Goal: Task Accomplishment & Management: Use online tool/utility

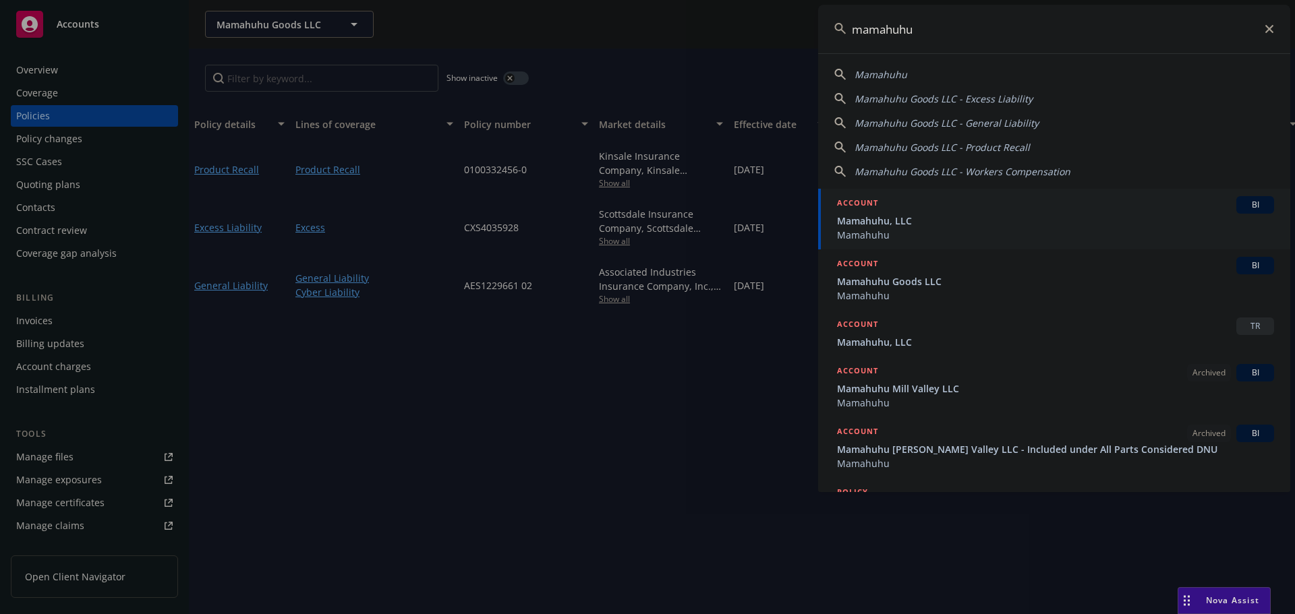
type input "mamahuhu"
click at [919, 223] on span "Mamahuhu, LLC" at bounding box center [1055, 221] width 437 height 14
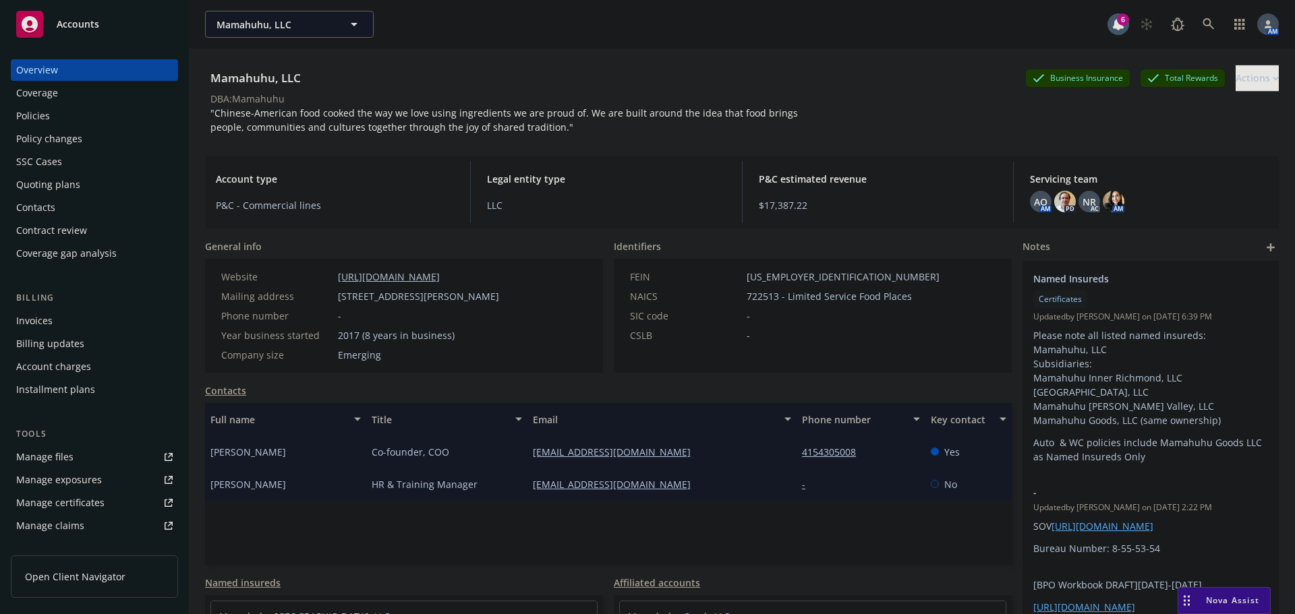
click at [63, 188] on div "Quoting plans" at bounding box center [48, 185] width 64 height 22
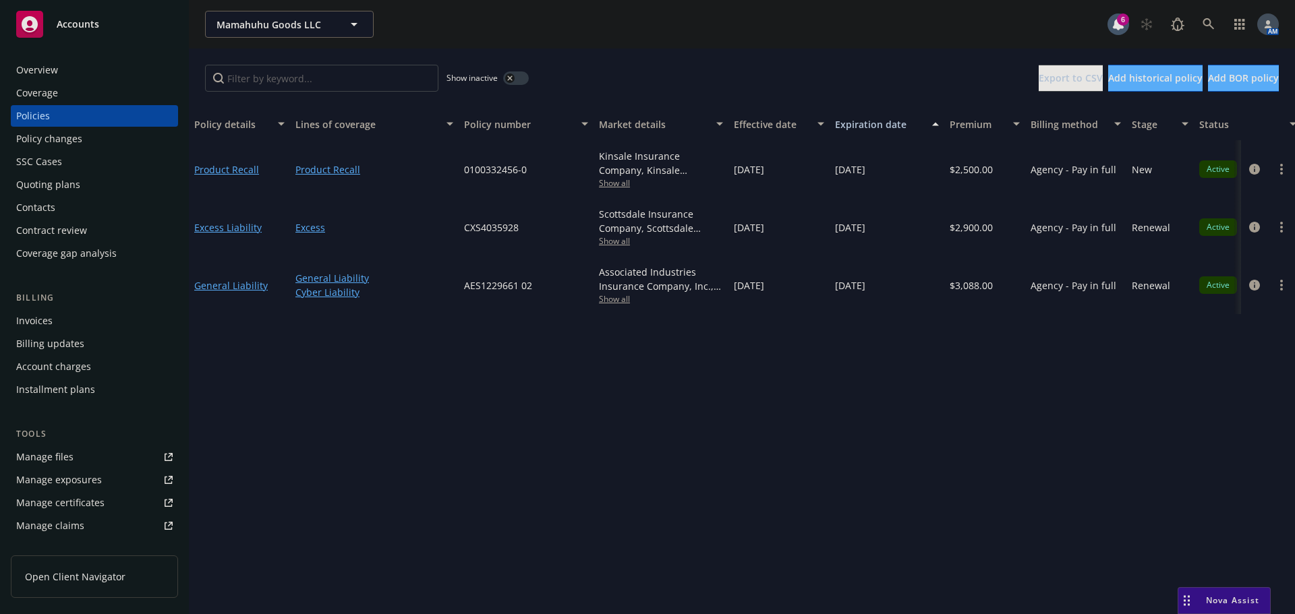
click at [76, 188] on div "Quoting plans" at bounding box center [48, 185] width 64 height 22
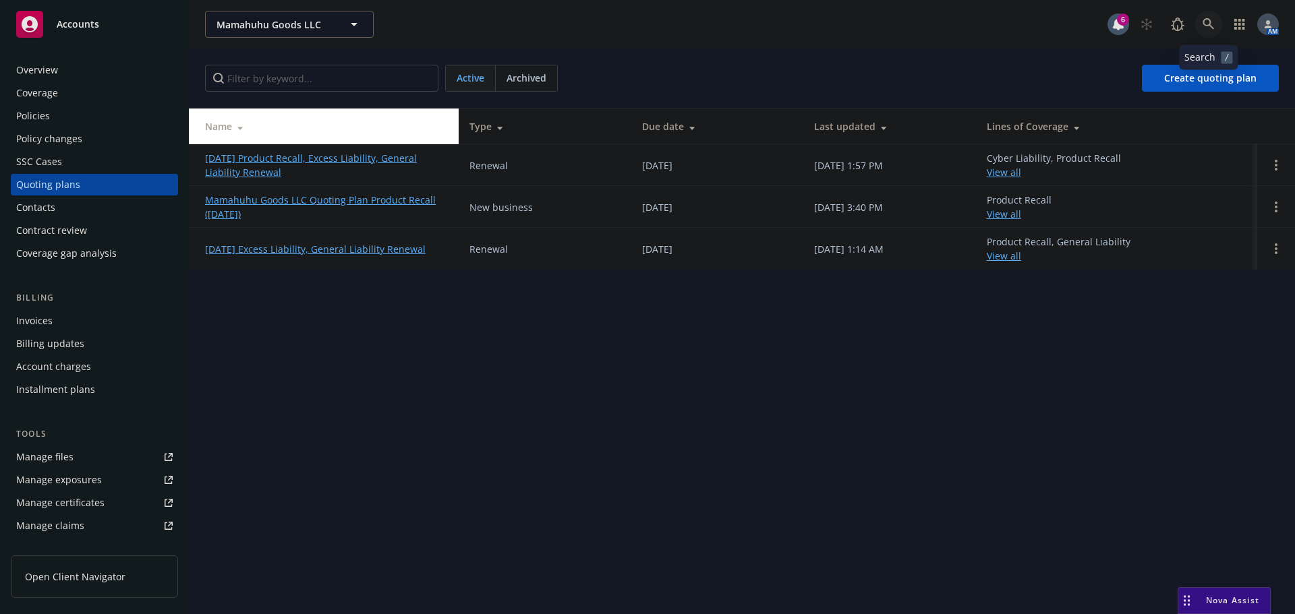
click at [1207, 28] on icon at bounding box center [1209, 24] width 12 height 12
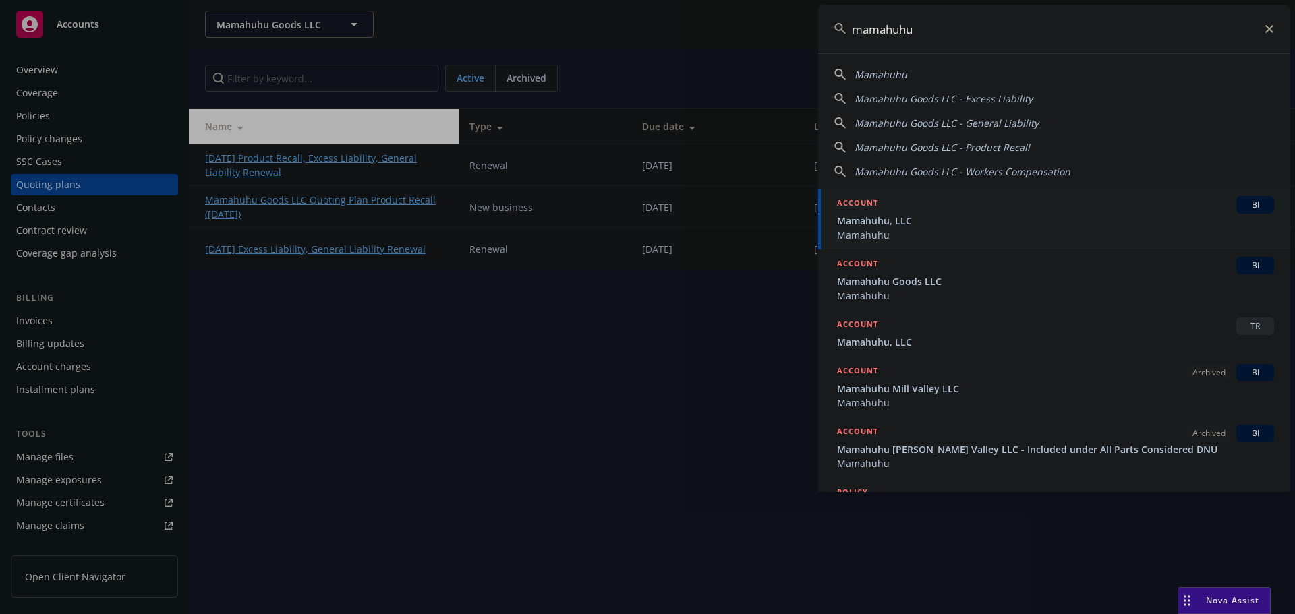
type input "mamahuhu"
click at [874, 225] on span "Mamahuhu, LLC" at bounding box center [1055, 221] width 437 height 14
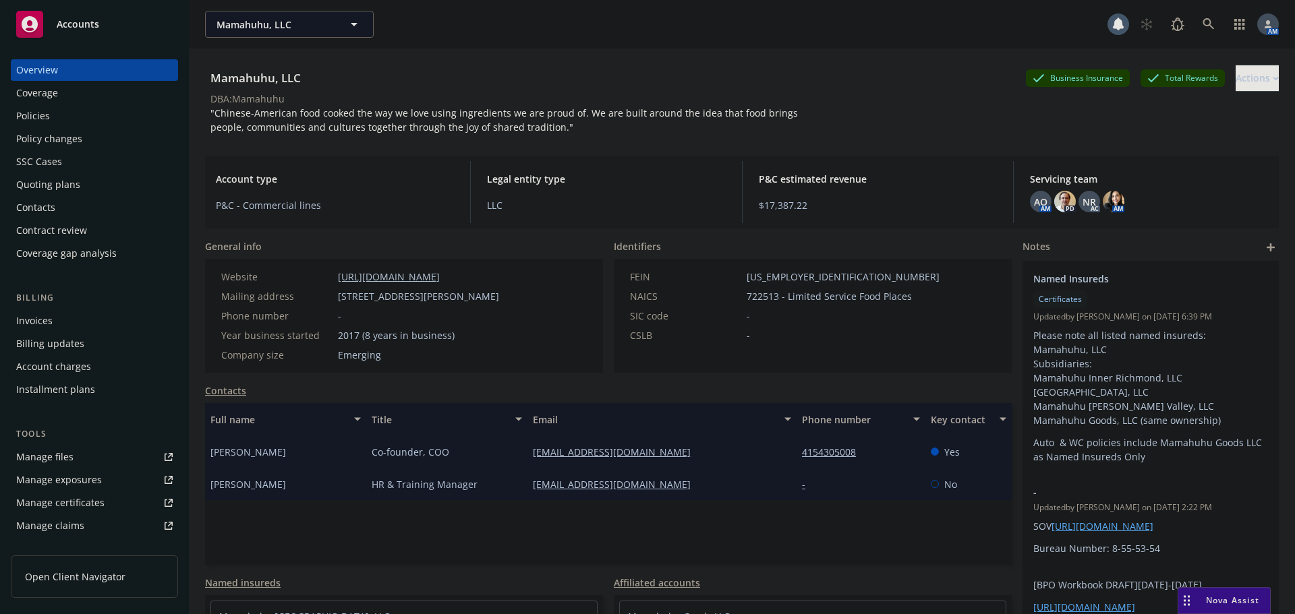
click at [54, 115] on div "Policies" at bounding box center [94, 116] width 156 height 22
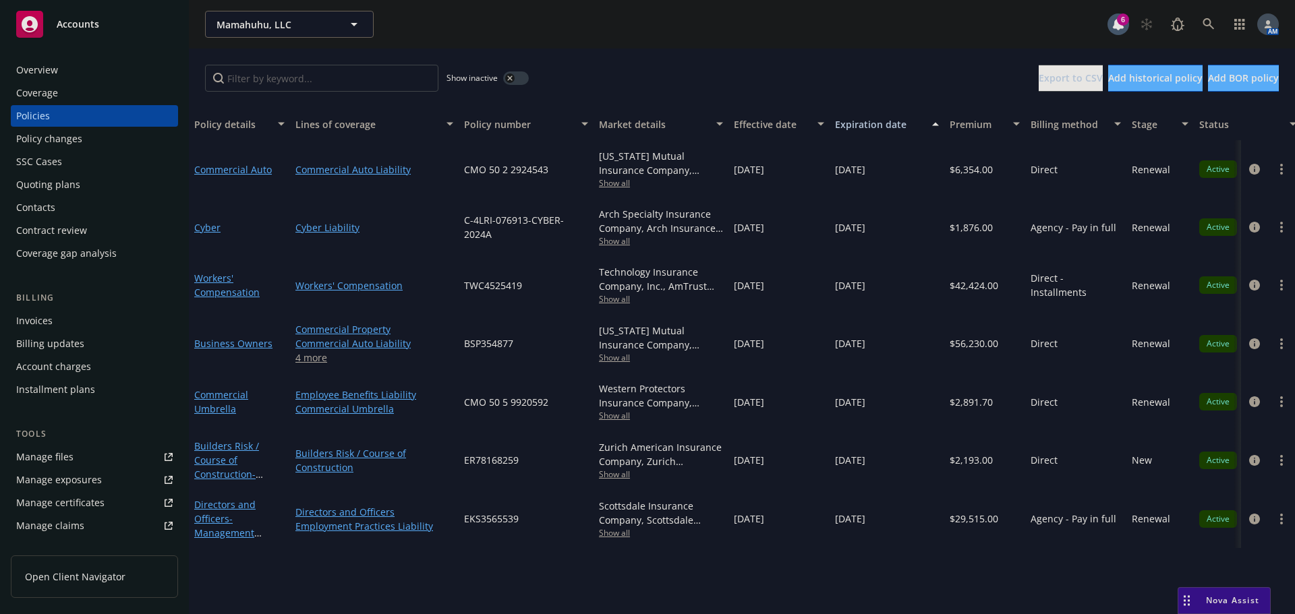
click at [606, 181] on span "Show all" at bounding box center [661, 182] width 124 height 11
click at [1207, 28] on icon at bounding box center [1209, 24] width 12 height 12
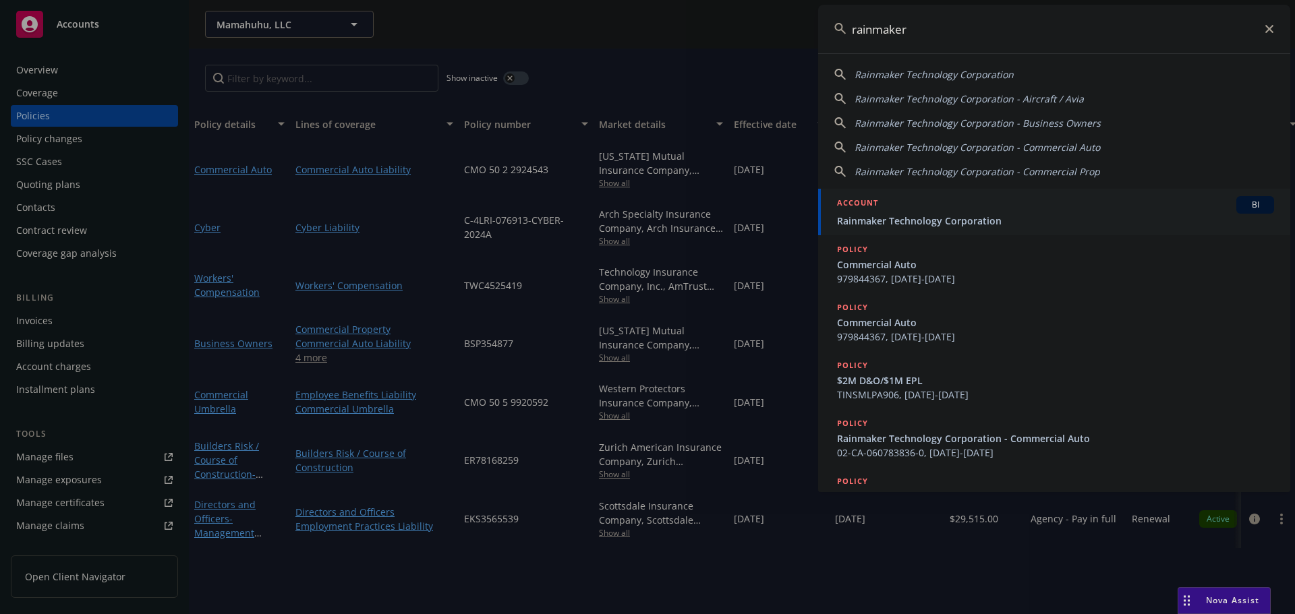
type input "rainmaker"
click at [898, 213] on div "ACCOUNT BI" at bounding box center [1055, 205] width 437 height 18
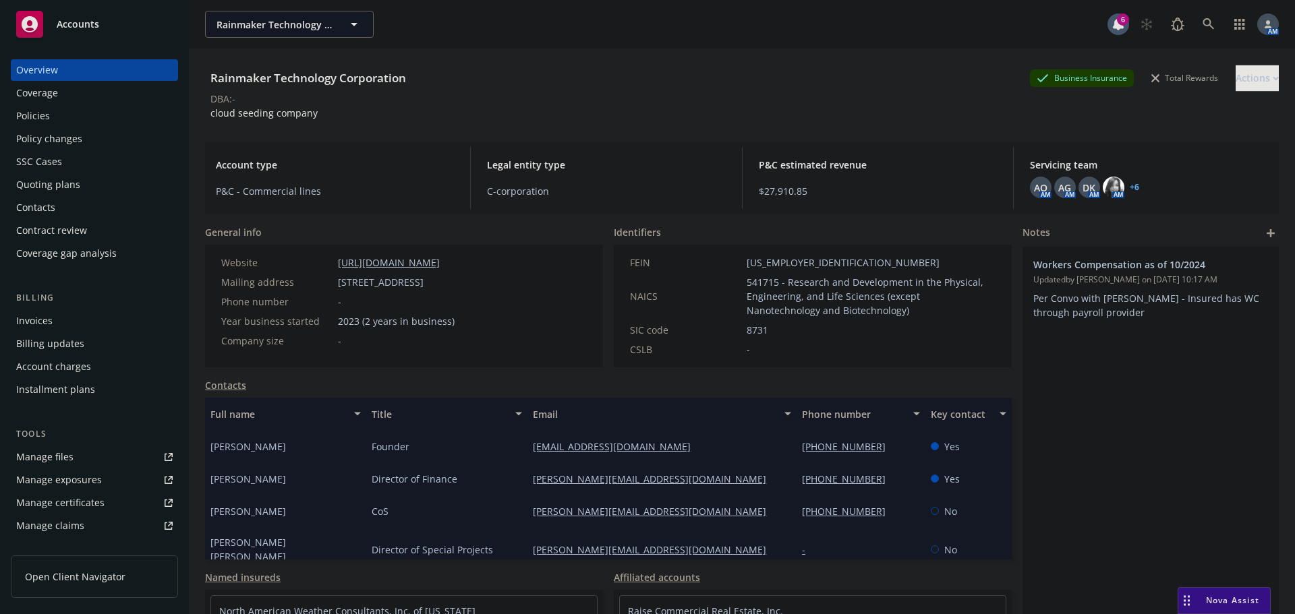
click at [49, 118] on div "Policies" at bounding box center [33, 116] width 34 height 22
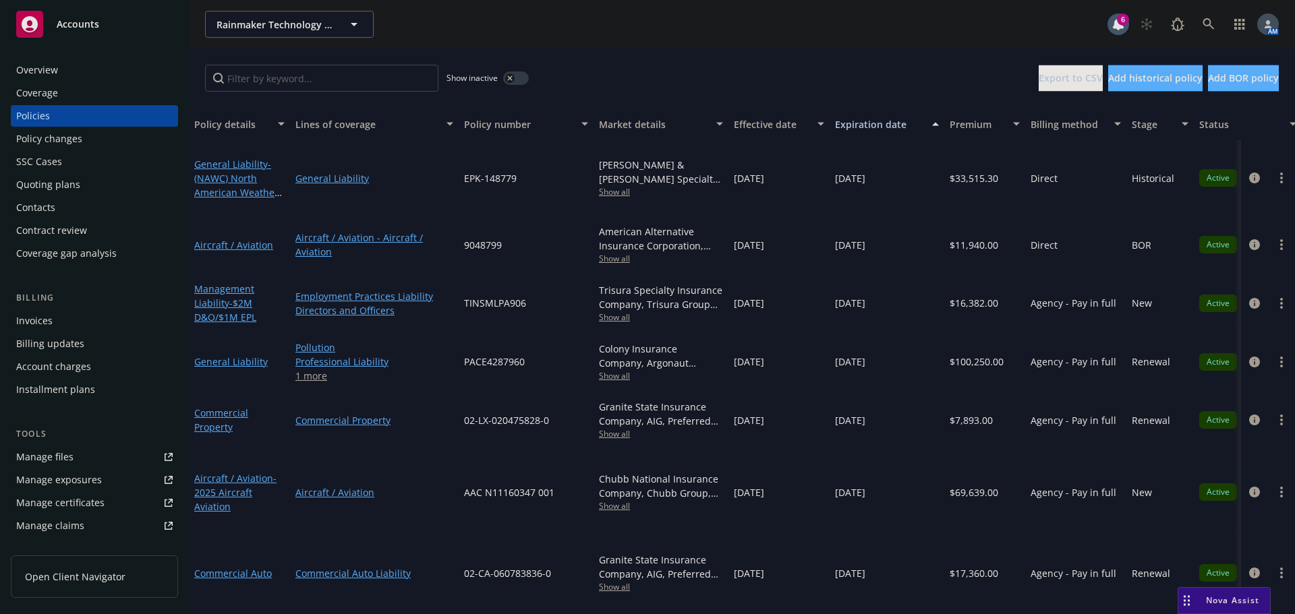
click at [48, 183] on div "Quoting plans" at bounding box center [48, 185] width 64 height 22
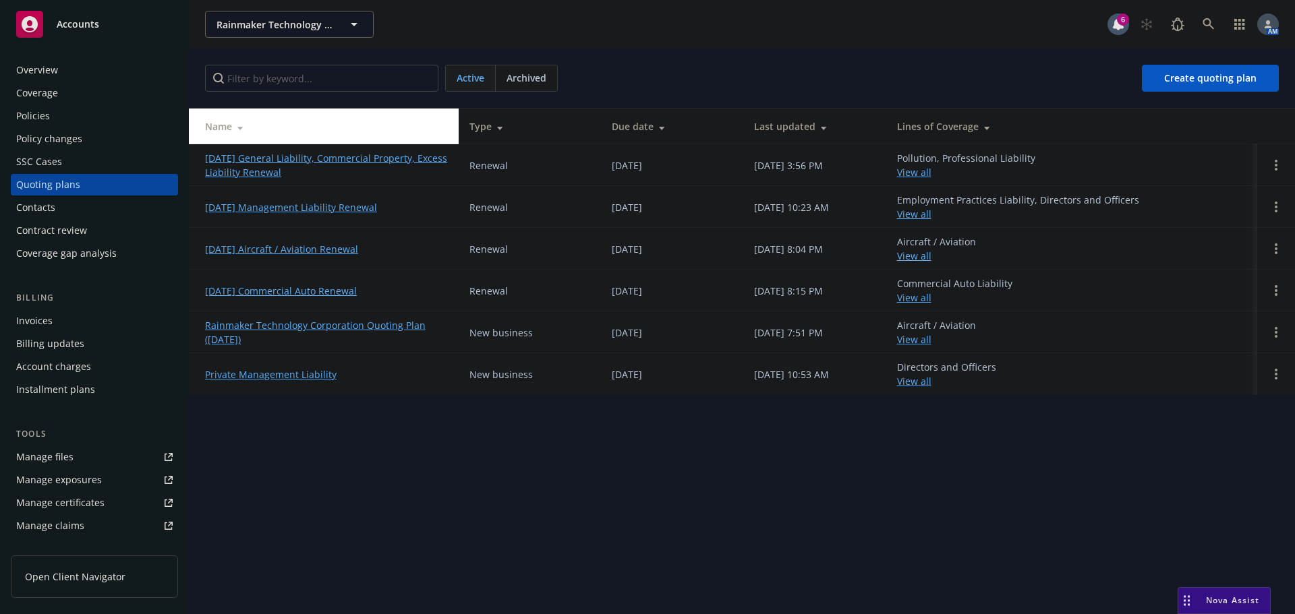
click at [257, 160] on link "11/30/25 General Liability, Commercial Property, Excess Liability Renewal" at bounding box center [326, 165] width 243 height 28
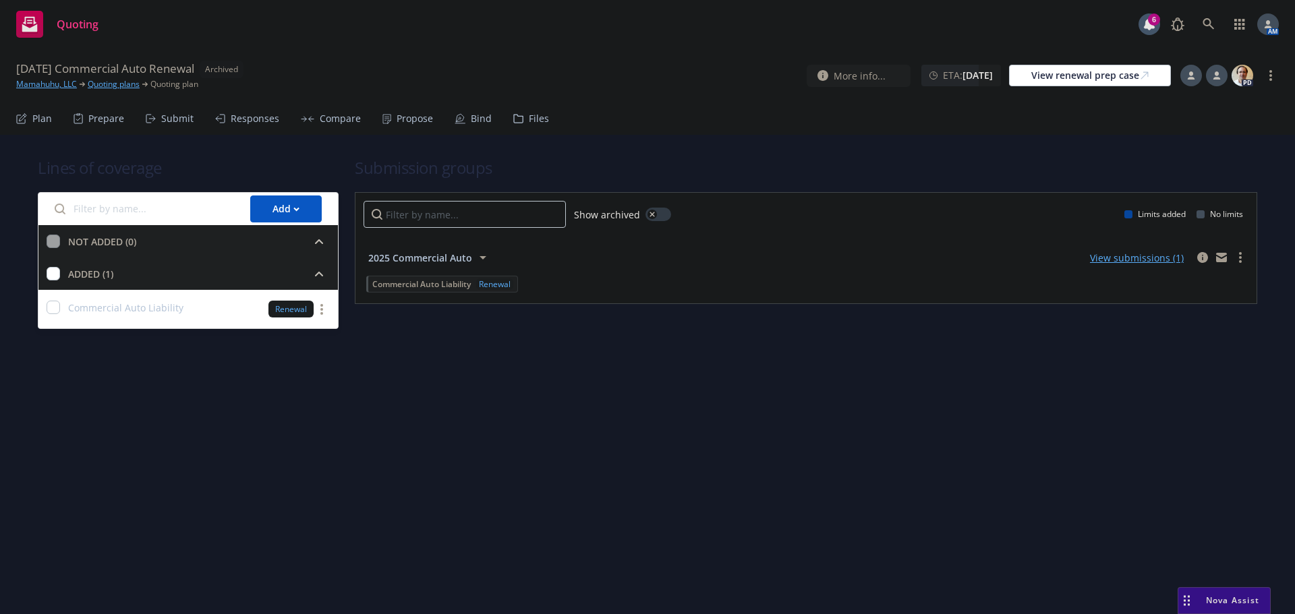
click at [471, 123] on div "Bind" at bounding box center [481, 118] width 21 height 11
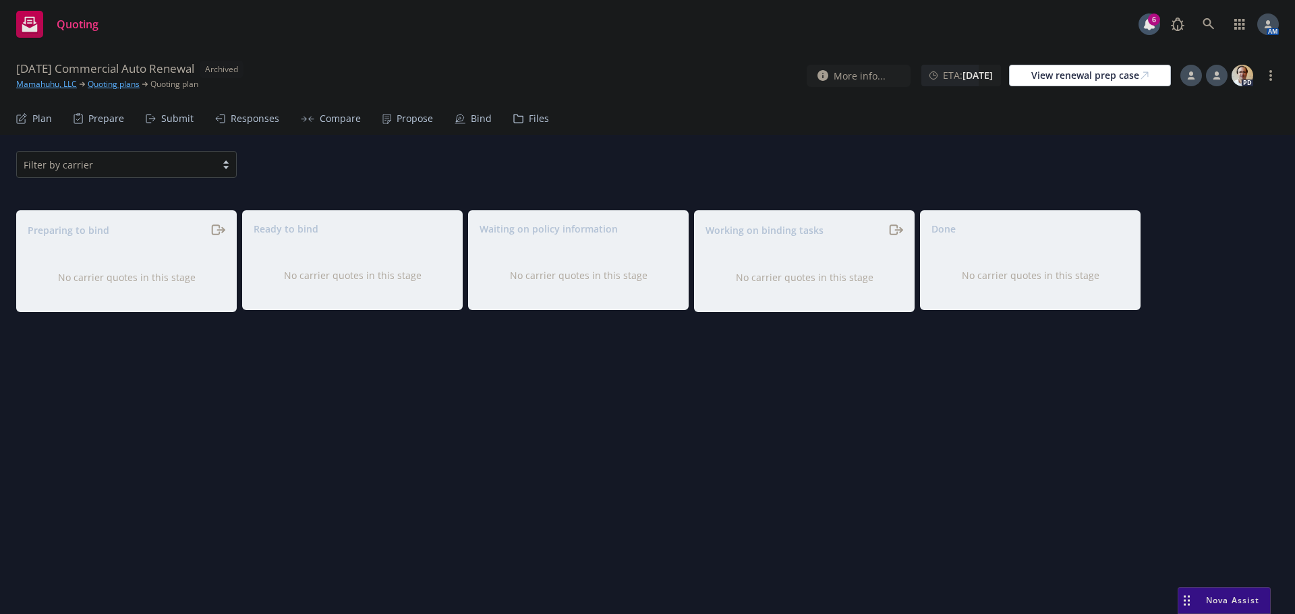
click at [162, 123] on div "Submit" at bounding box center [177, 118] width 32 height 11
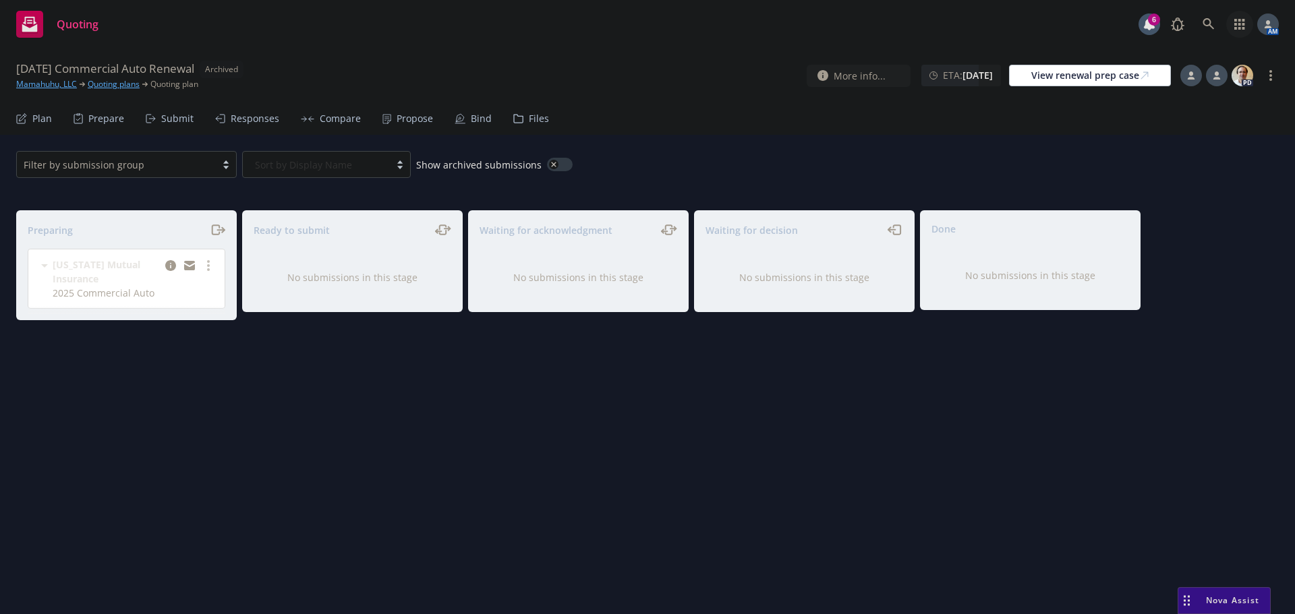
click at [1241, 24] on icon "button" at bounding box center [1239, 24] width 11 height 11
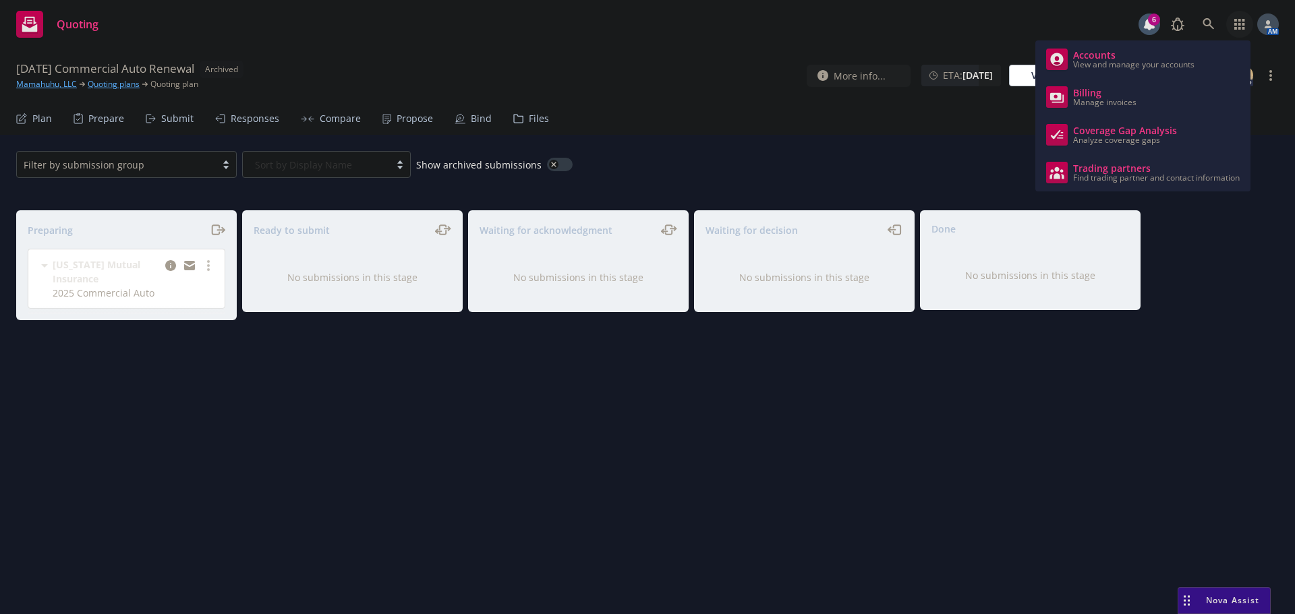
click at [692, 94] on div "09/13/25 Commercial Auto Renewal Archived Mamahuhu, LLC Quoting plans Quoting p…" at bounding box center [647, 76] width 1295 height 54
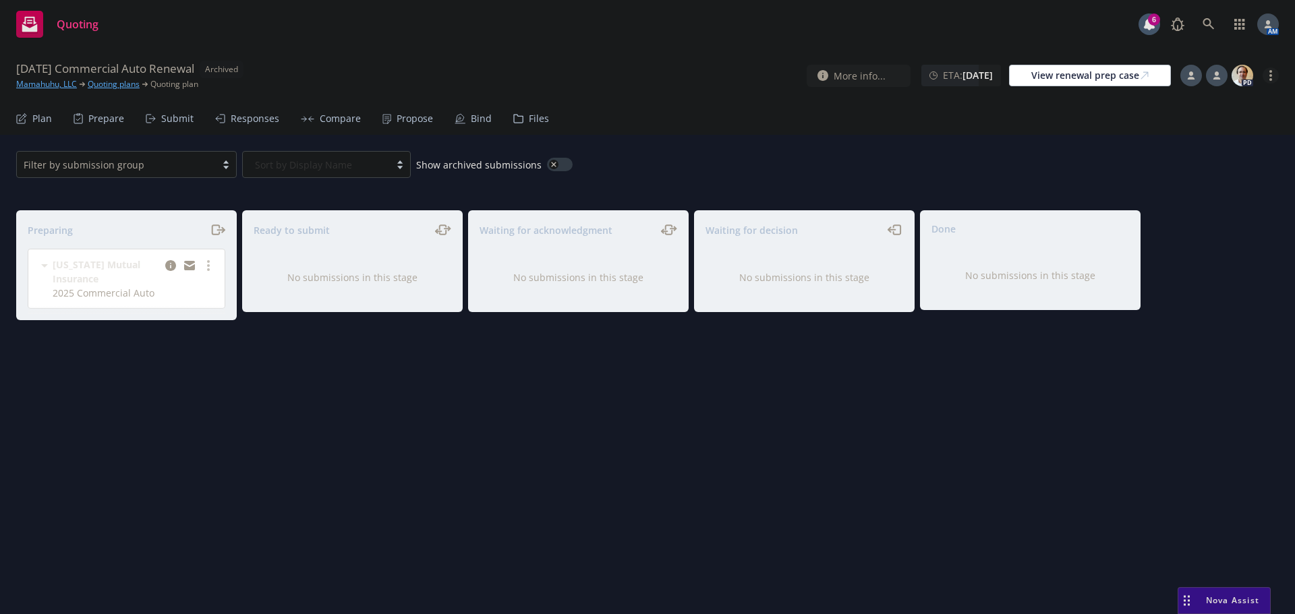
click at [1272, 78] on link "more" at bounding box center [1271, 75] width 16 height 16
drag, startPoint x: 1207, startPoint y: 99, endPoint x: 1177, endPoint y: 99, distance: 30.4
click at [1207, 99] on link "Copy logging email" at bounding box center [1203, 103] width 150 height 27
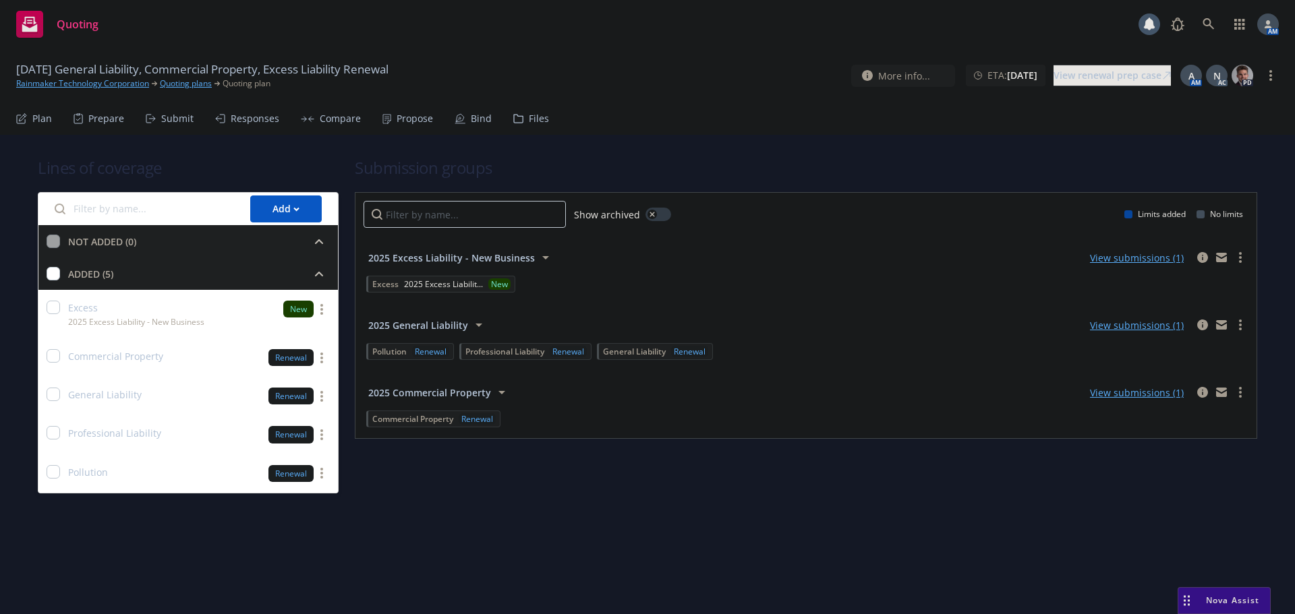
click at [412, 123] on div "Propose" at bounding box center [415, 118] width 36 height 11
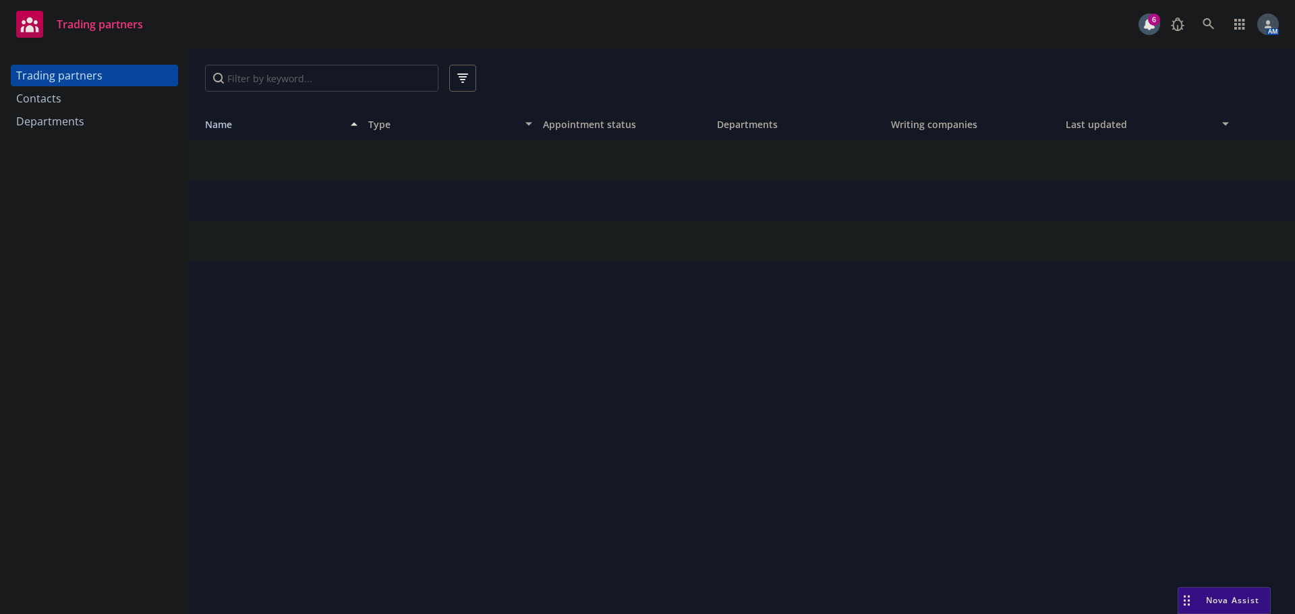
drag, startPoint x: 80, startPoint y: 101, endPoint x: 137, endPoint y: 93, distance: 57.2
click at [80, 101] on div "Contacts" at bounding box center [94, 99] width 156 height 22
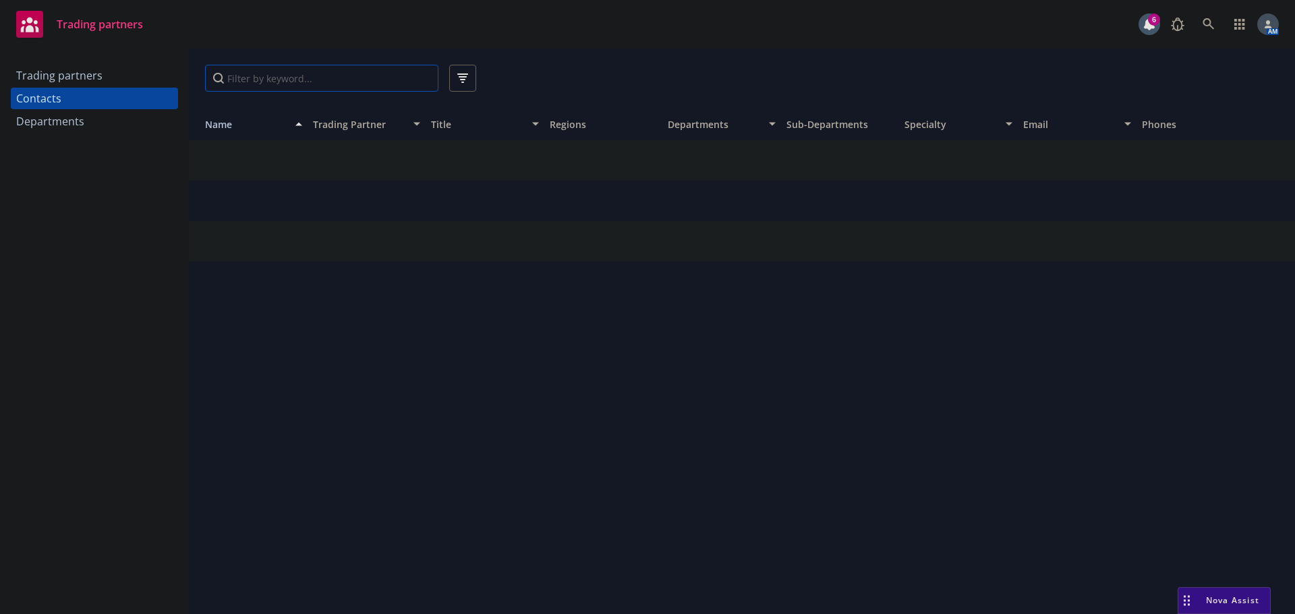
click at [279, 79] on input "Filter by keyword..." at bounding box center [321, 78] width 233 height 27
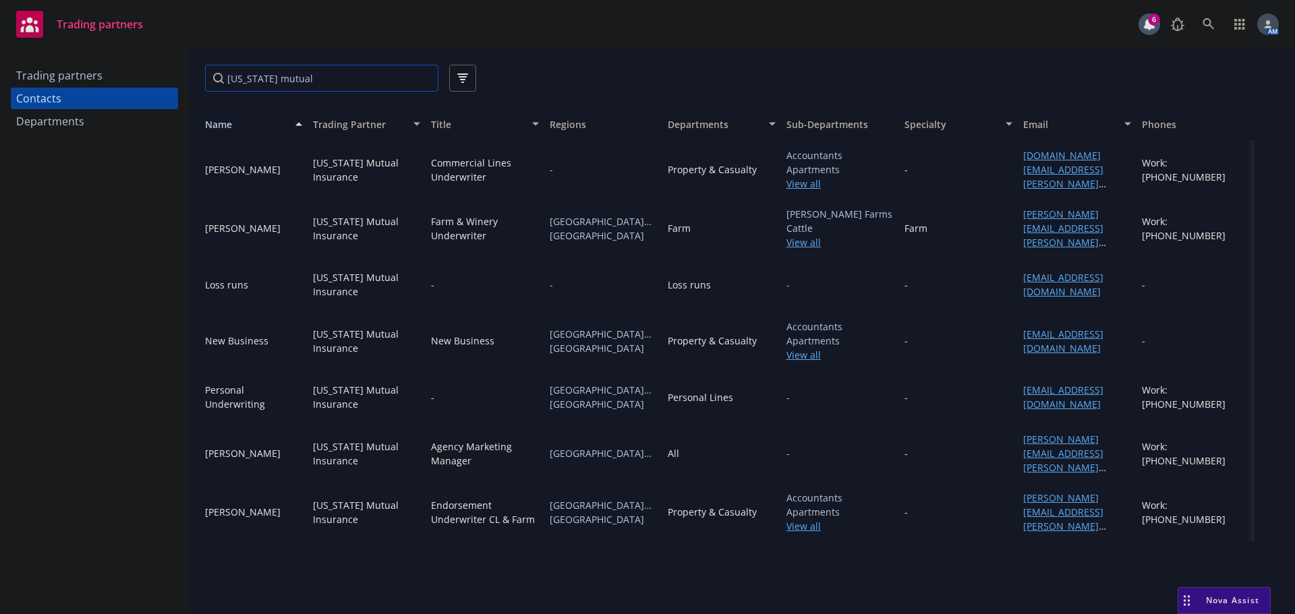
type input "oregon mutual"
drag, startPoint x: 1039, startPoint y: 165, endPoint x: 997, endPoint y: 170, distance: 42.2
click at [990, 170] on div "-" at bounding box center [958, 169] width 119 height 59
drag, startPoint x: 1043, startPoint y: 183, endPoint x: 1020, endPoint y: 165, distance: 29.3
click at [1020, 165] on div "elise.george@ormutual.com" at bounding box center [1077, 169] width 119 height 59
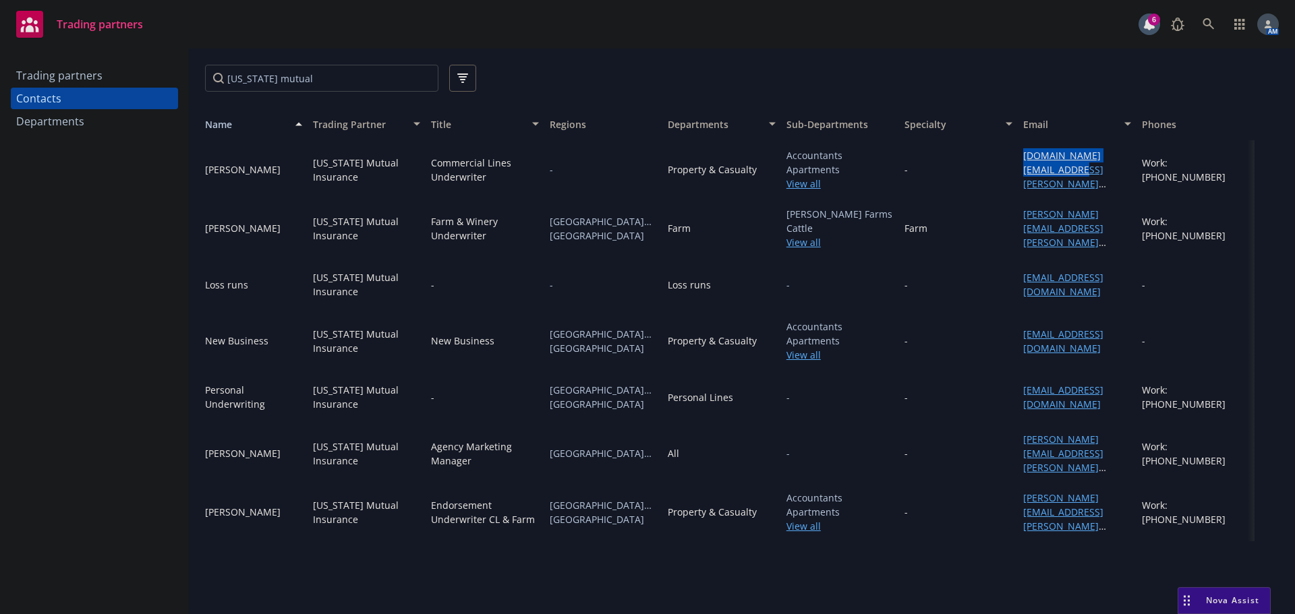
copy link "elise.george@ormutual.com"
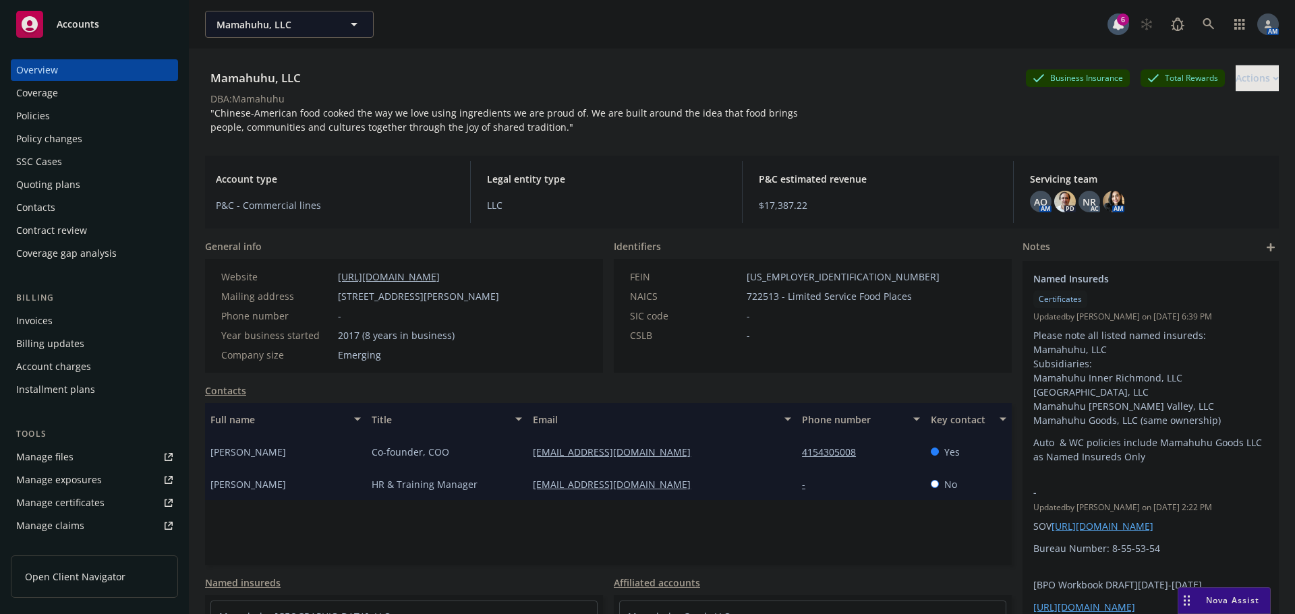
click at [61, 116] on div "Policies" at bounding box center [94, 116] width 156 height 22
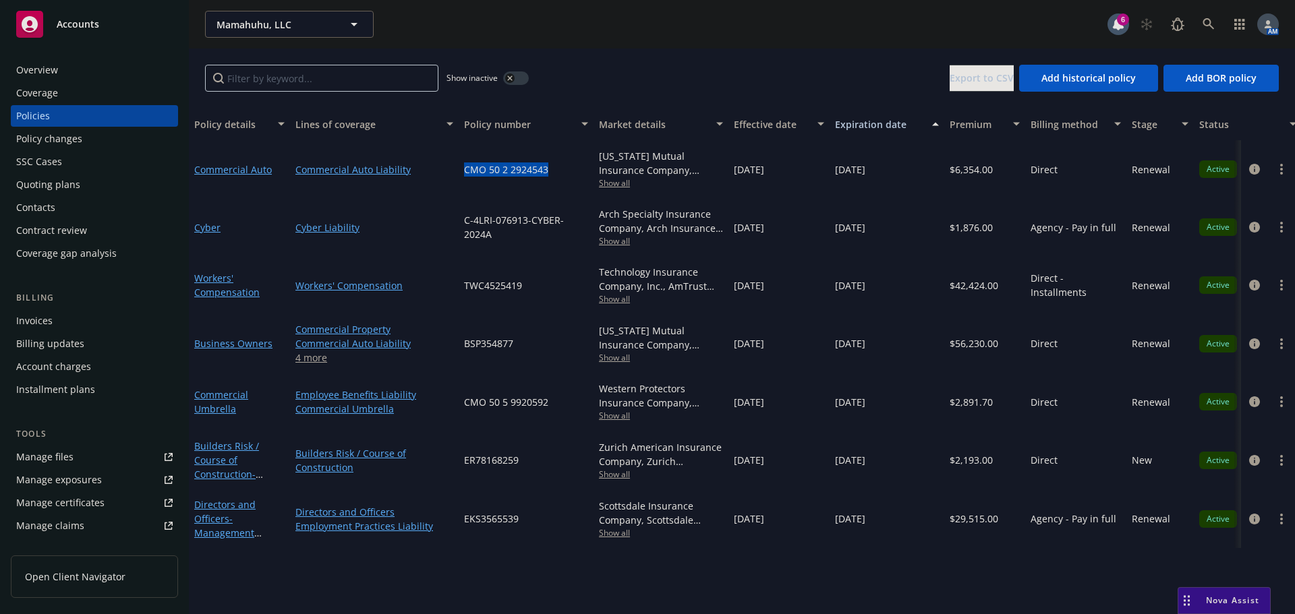
drag, startPoint x: 550, startPoint y: 171, endPoint x: 462, endPoint y: 176, distance: 88.5
click at [462, 176] on div "CMO 50 2 2924543" at bounding box center [526, 169] width 135 height 58
copy span "CMO 50 2 2924543"
click at [314, 357] on link "4 more" at bounding box center [374, 358] width 158 height 14
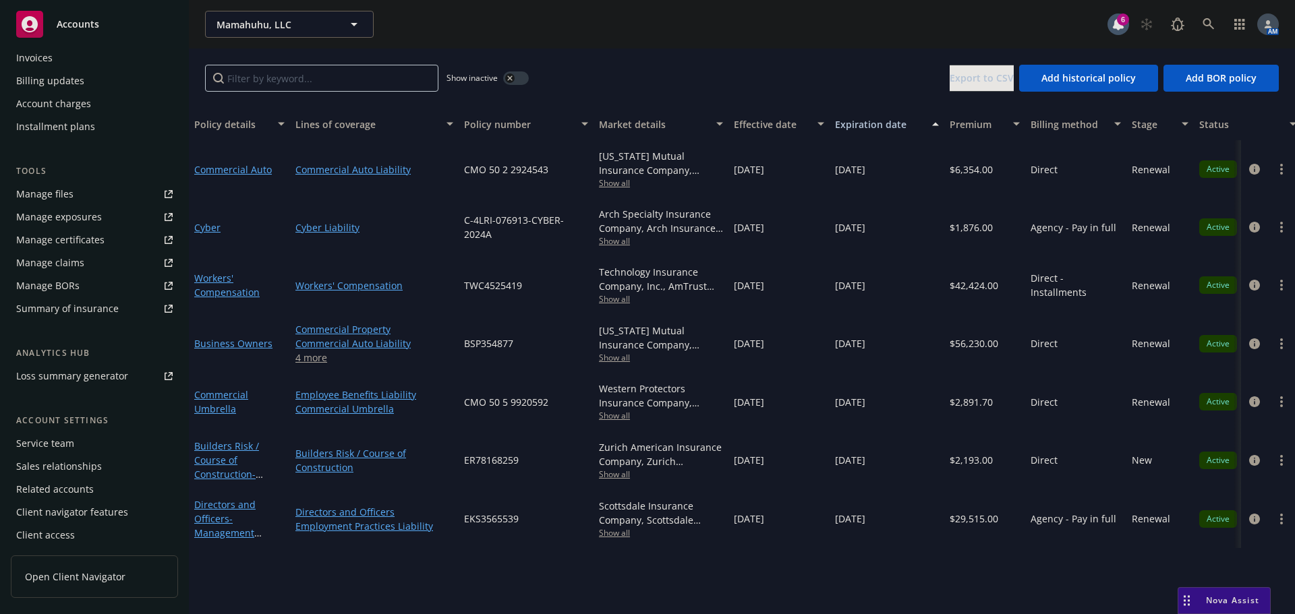
scroll to position [264, 0]
click at [60, 440] on div "Service team" at bounding box center [45, 443] width 58 height 22
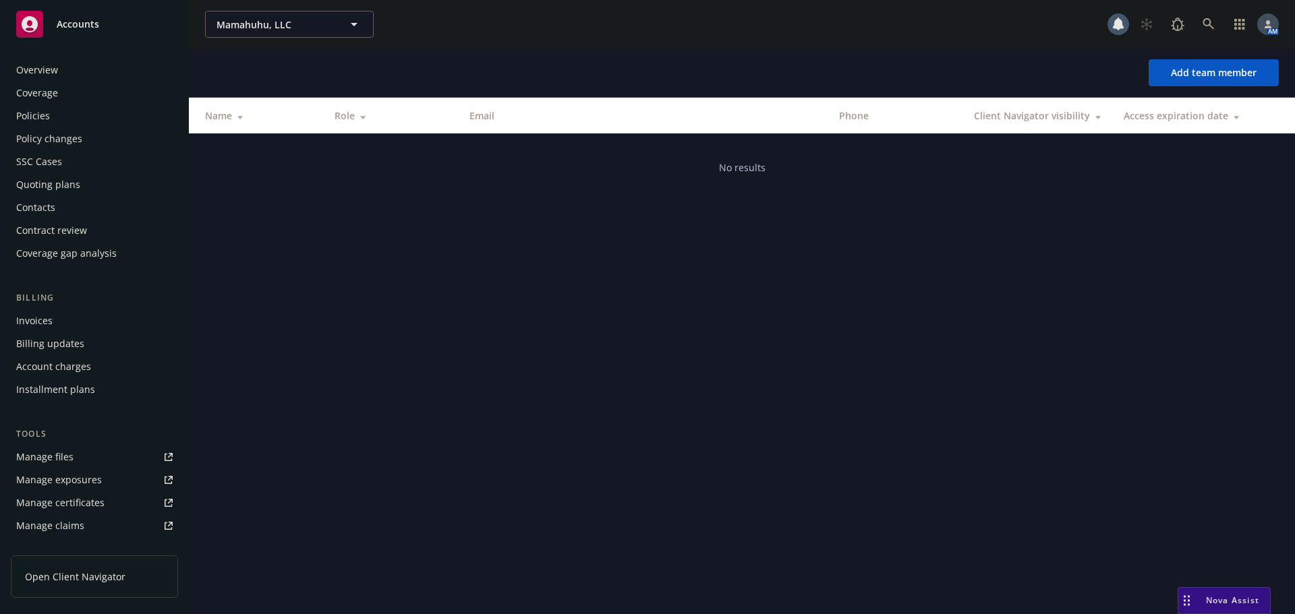
scroll to position [264, 0]
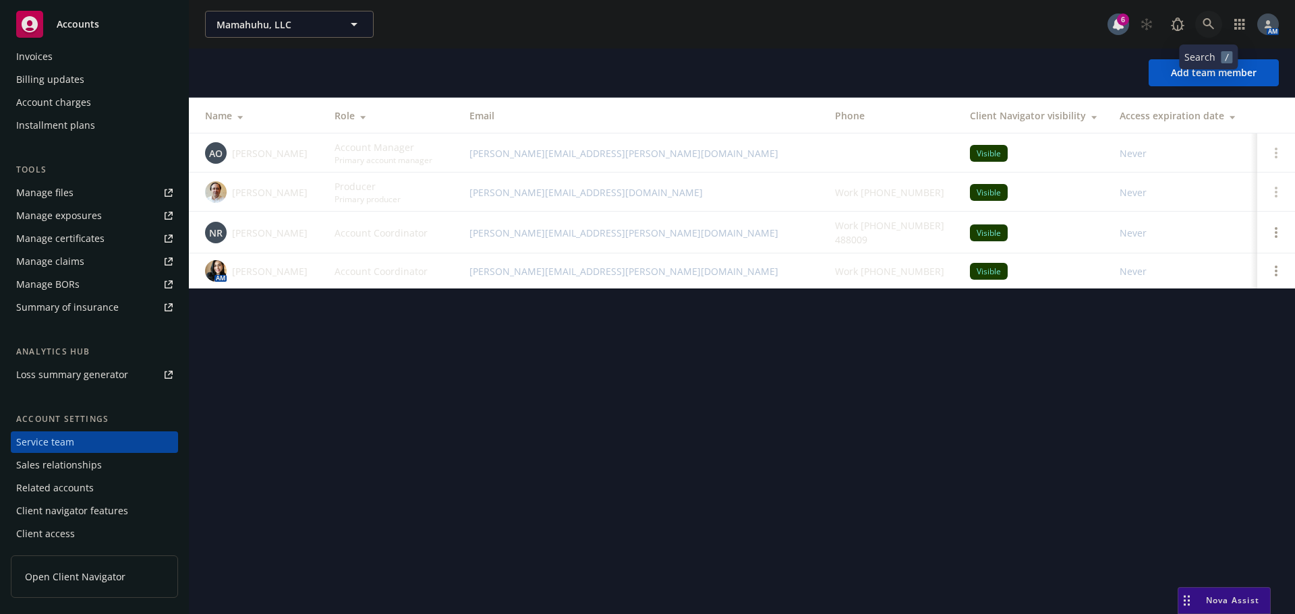
click at [1211, 23] on icon at bounding box center [1208, 23] width 11 height 11
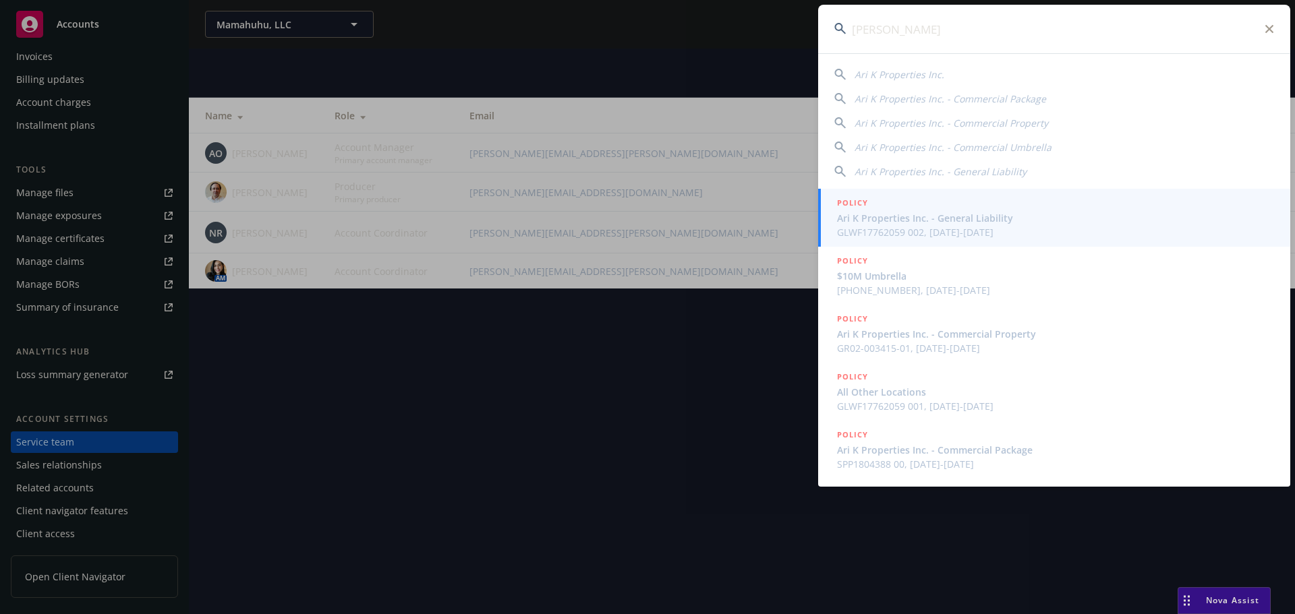
click at [896, 69] on span "Ari K Properties Inc." at bounding box center [900, 74] width 90 height 13
type input "Ari K Properties Inc."
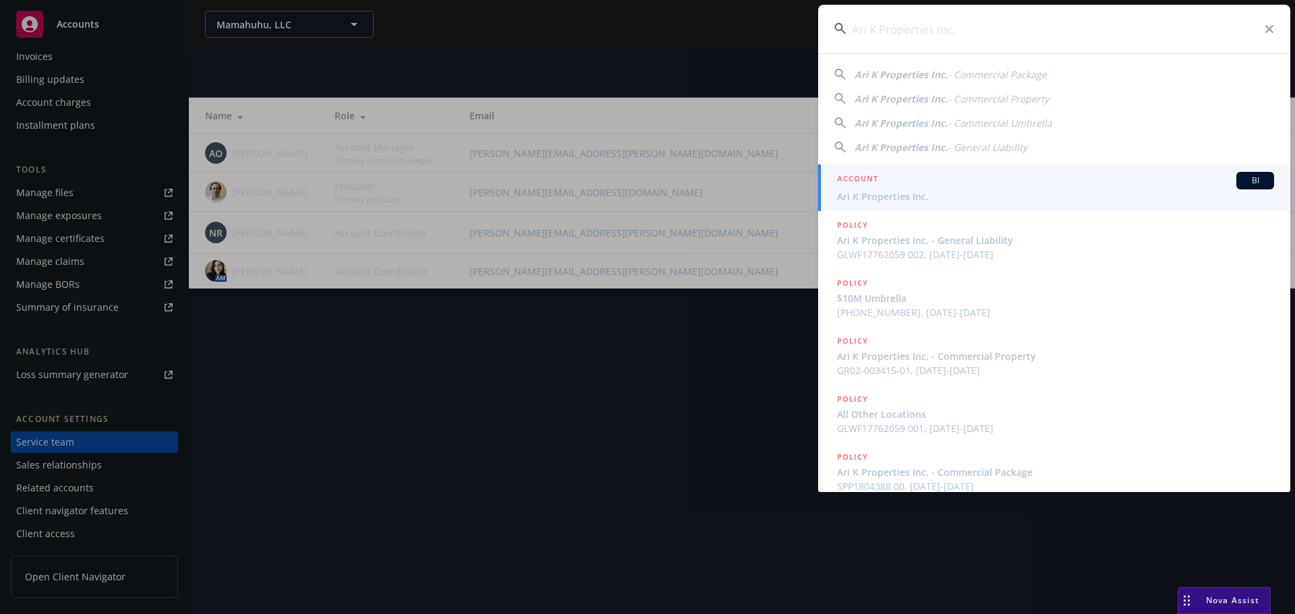
click at [895, 190] on span "Ari K Properties Inc." at bounding box center [1055, 197] width 437 height 14
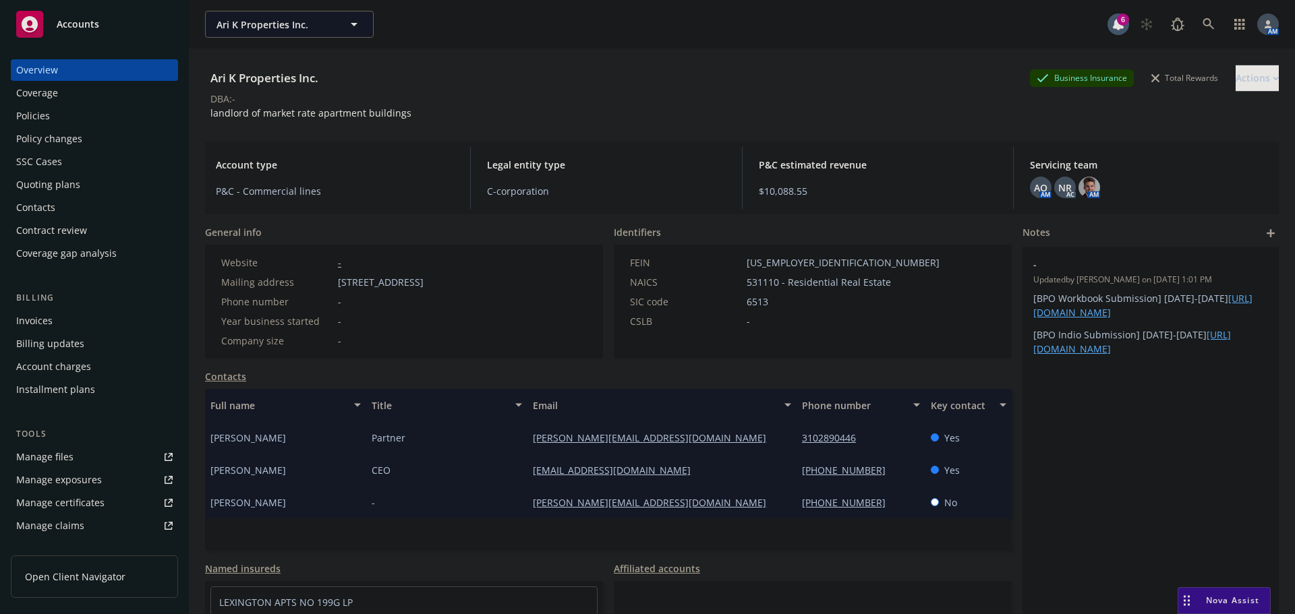
scroll to position [264, 0]
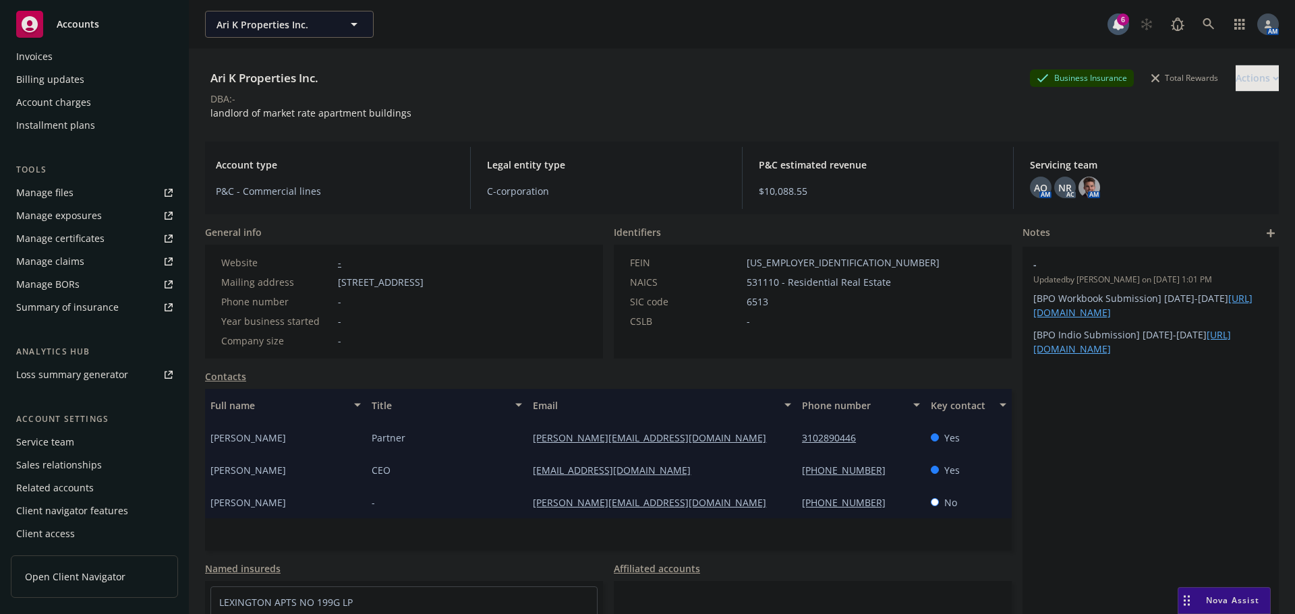
click at [68, 442] on div "Service team" at bounding box center [45, 443] width 58 height 22
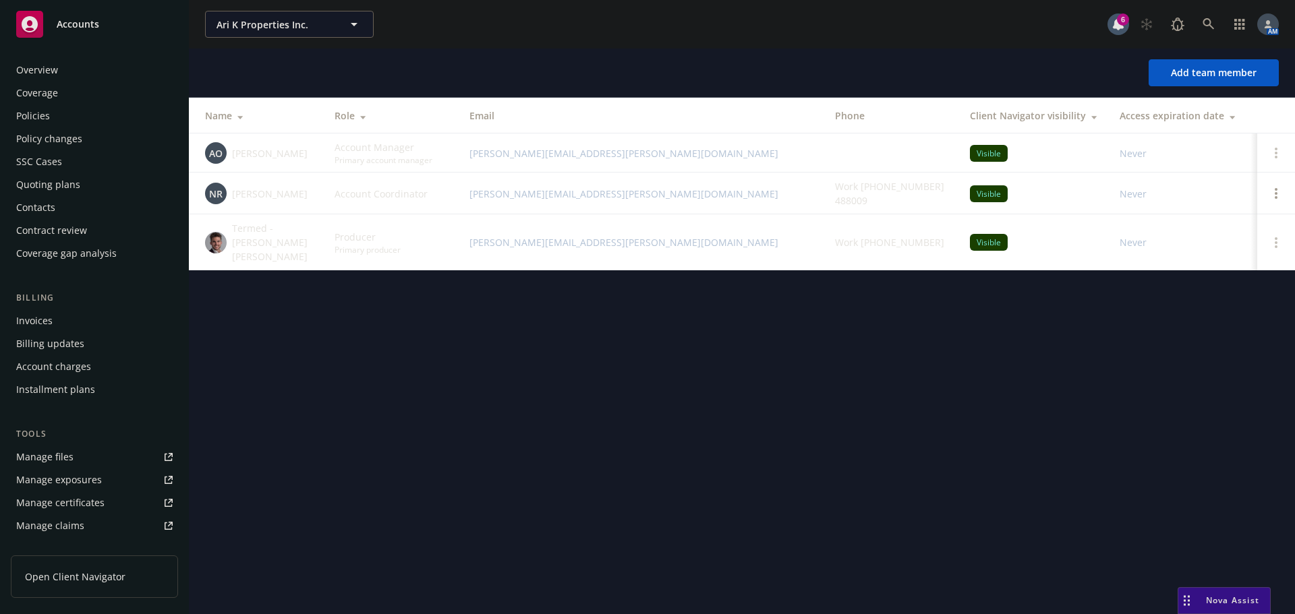
scroll to position [264, 0]
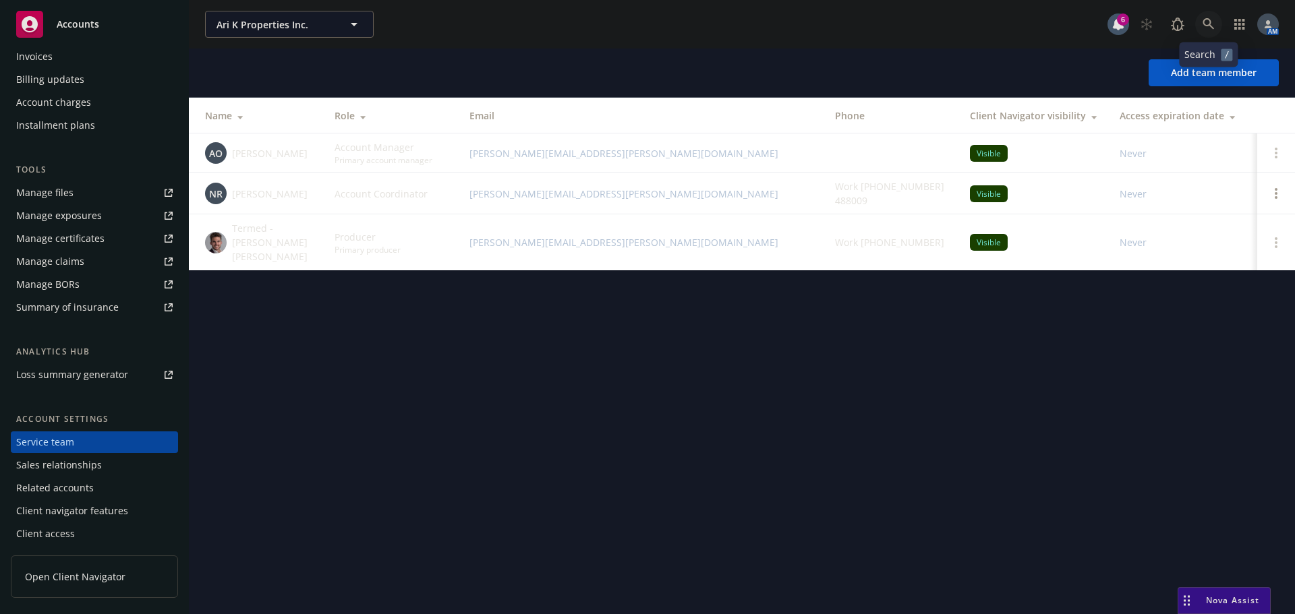
click at [1217, 22] on link at bounding box center [1208, 24] width 27 height 27
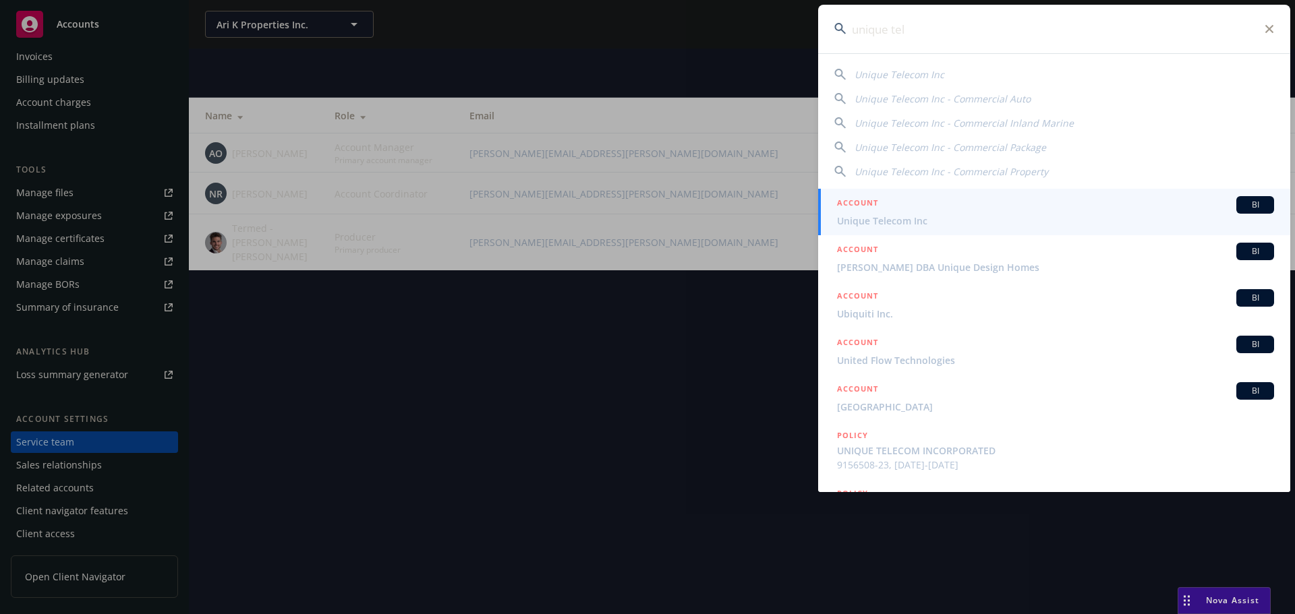
type input "unique tel"
click at [924, 213] on div "ACCOUNT BI" at bounding box center [1055, 205] width 437 height 18
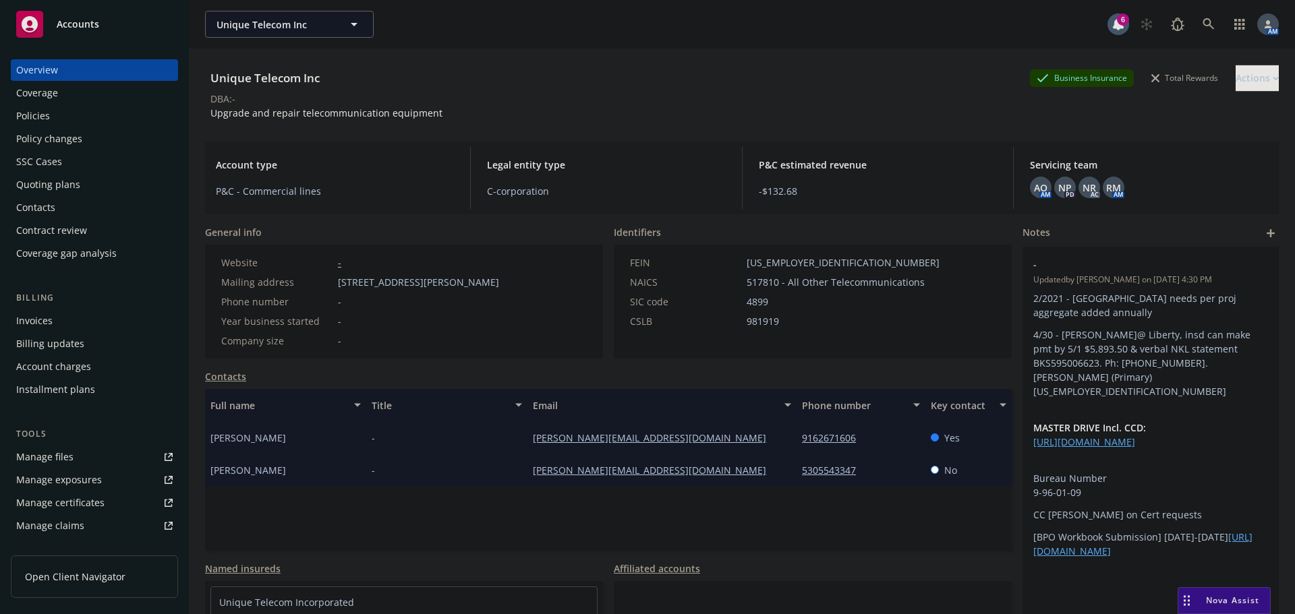
click at [49, 111] on div "Policies" at bounding box center [94, 116] width 156 height 22
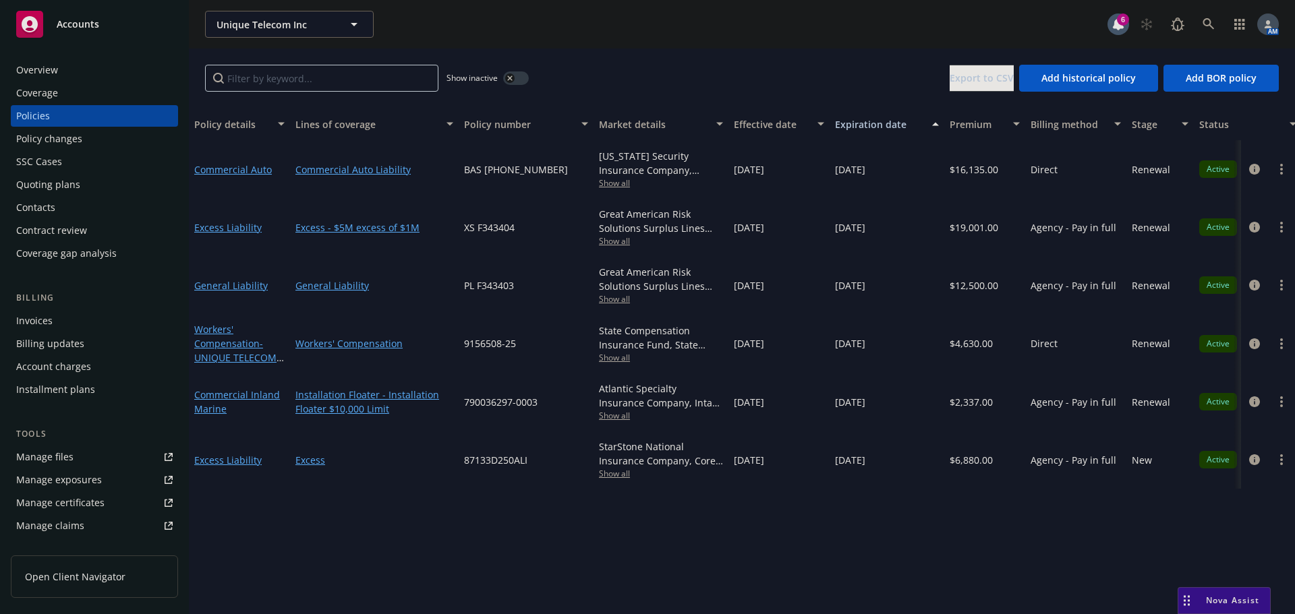
click at [65, 177] on div "Quoting plans" at bounding box center [48, 185] width 64 height 22
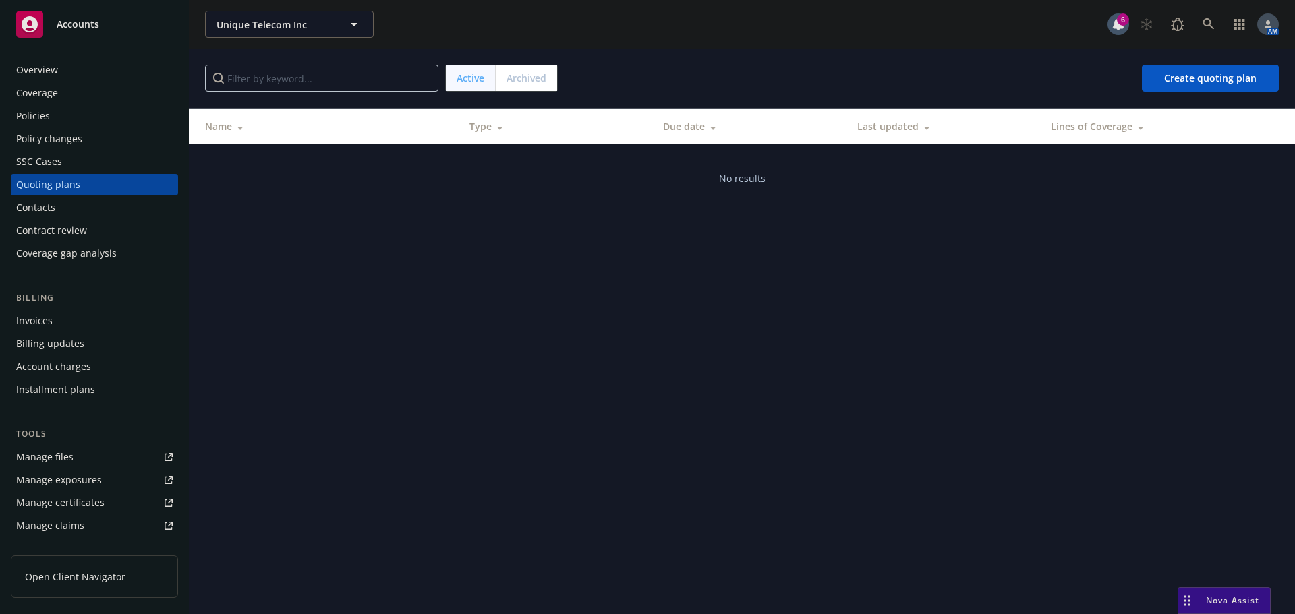
click at [538, 74] on span "Archived" at bounding box center [527, 78] width 40 height 14
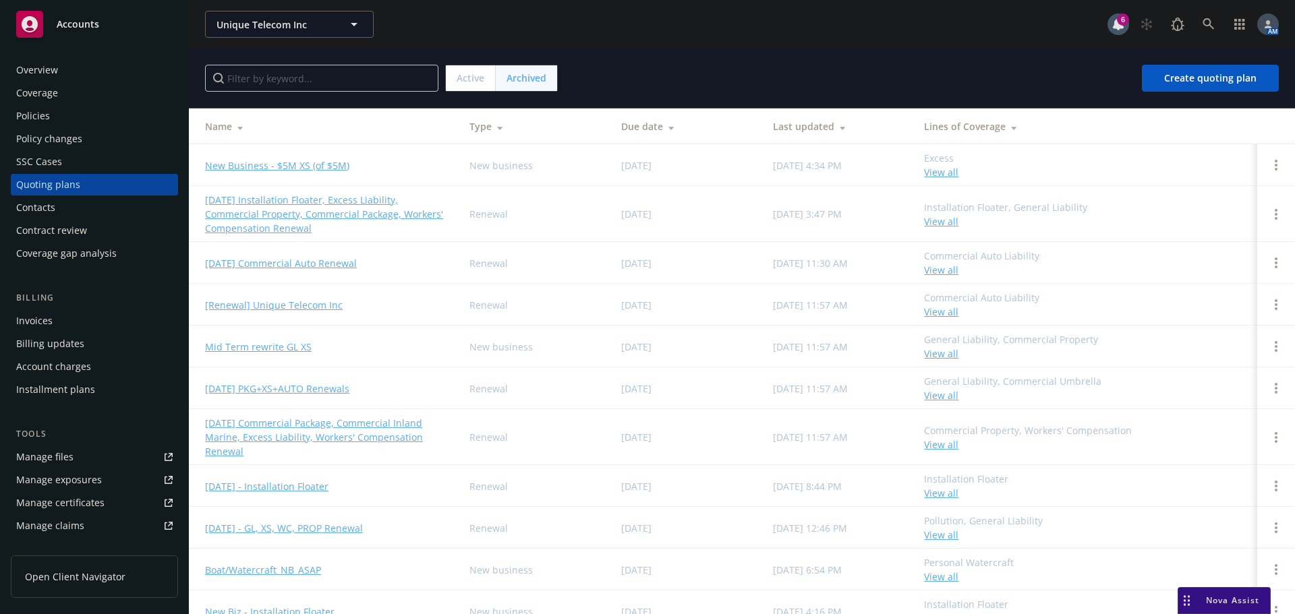
click at [465, 83] on span "Active" at bounding box center [471, 78] width 28 height 14
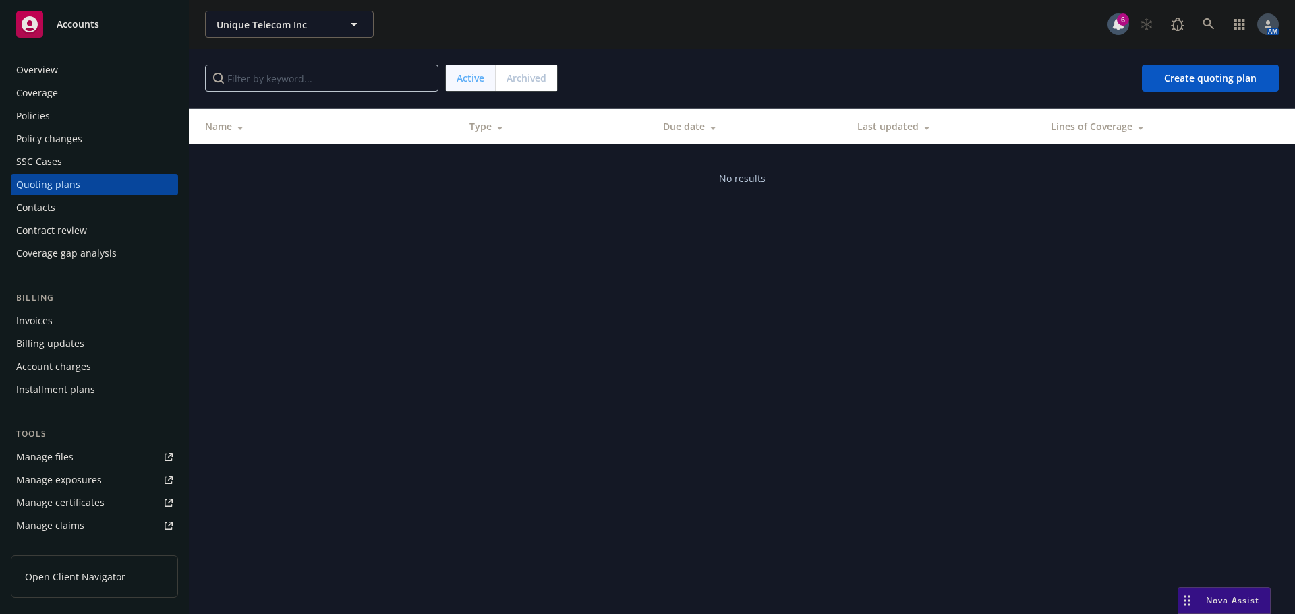
click at [53, 320] on div "Invoices" at bounding box center [94, 321] width 156 height 22
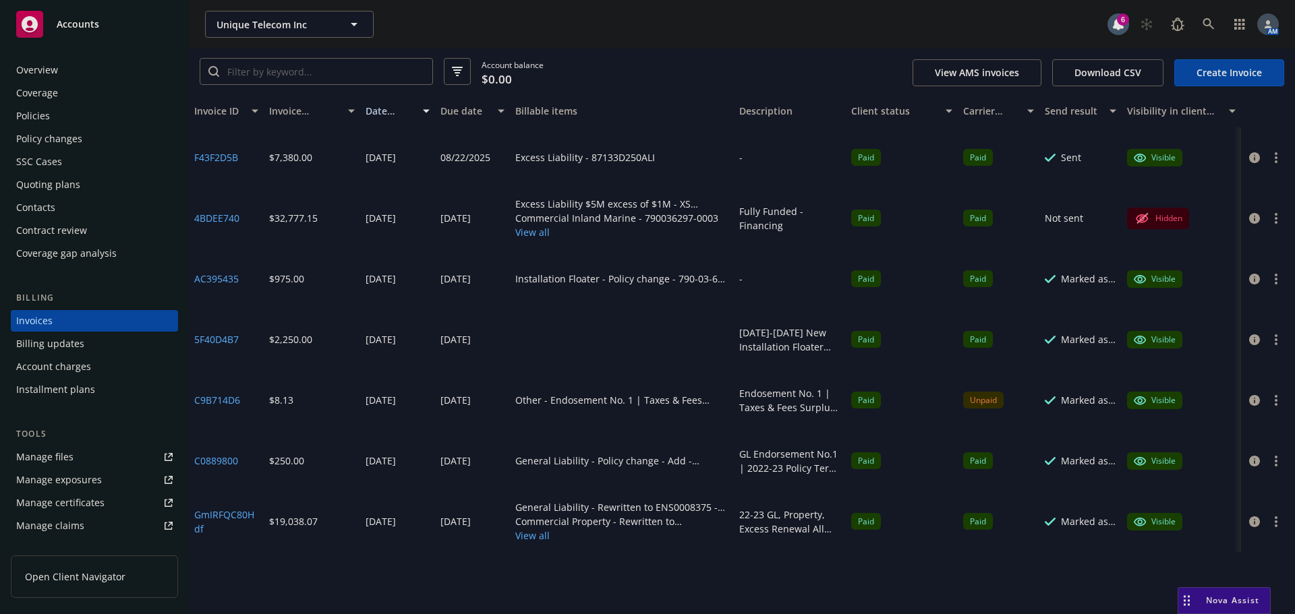
click at [44, 119] on div "Policies" at bounding box center [33, 116] width 34 height 22
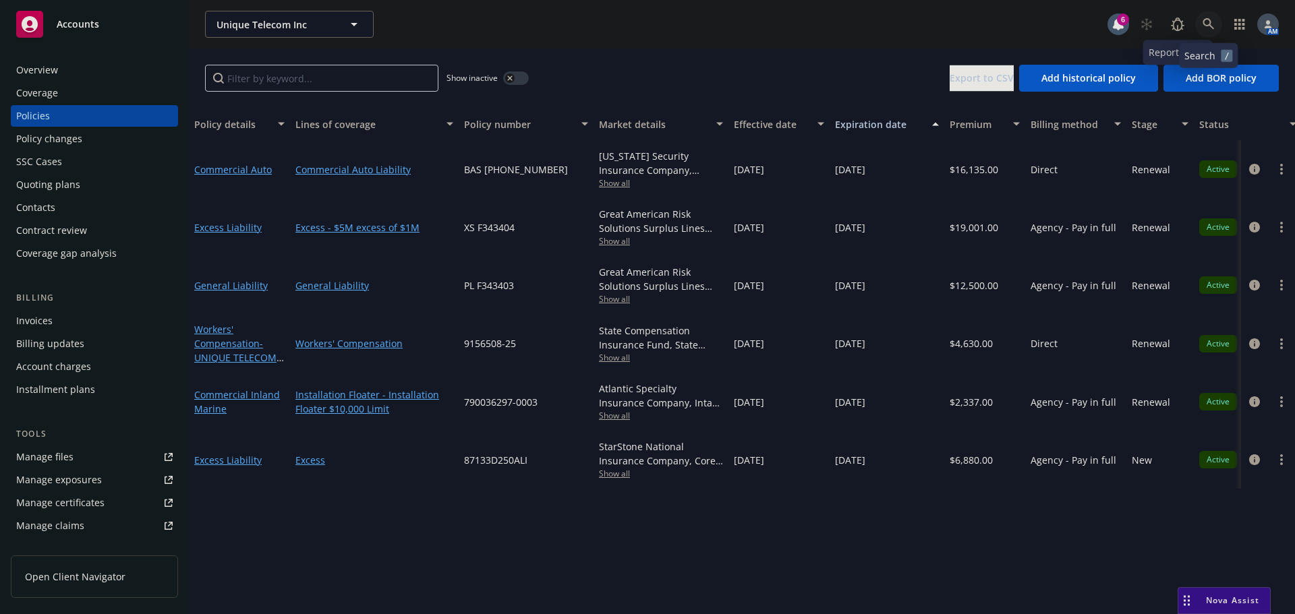
click at [1205, 28] on icon at bounding box center [1209, 24] width 12 height 12
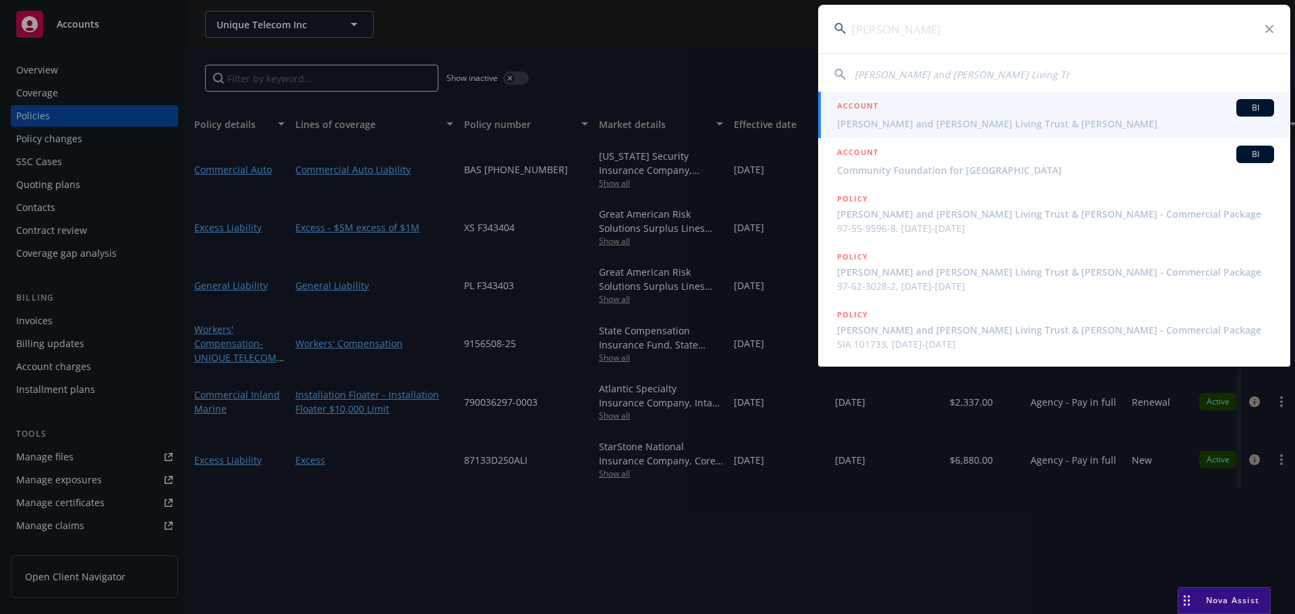
type input "darlene kard"
click at [920, 122] on span "Darlene Kardum Portillo and Joe Portillo Living Trust & Peter Michael Kardum" at bounding box center [1055, 124] width 437 height 14
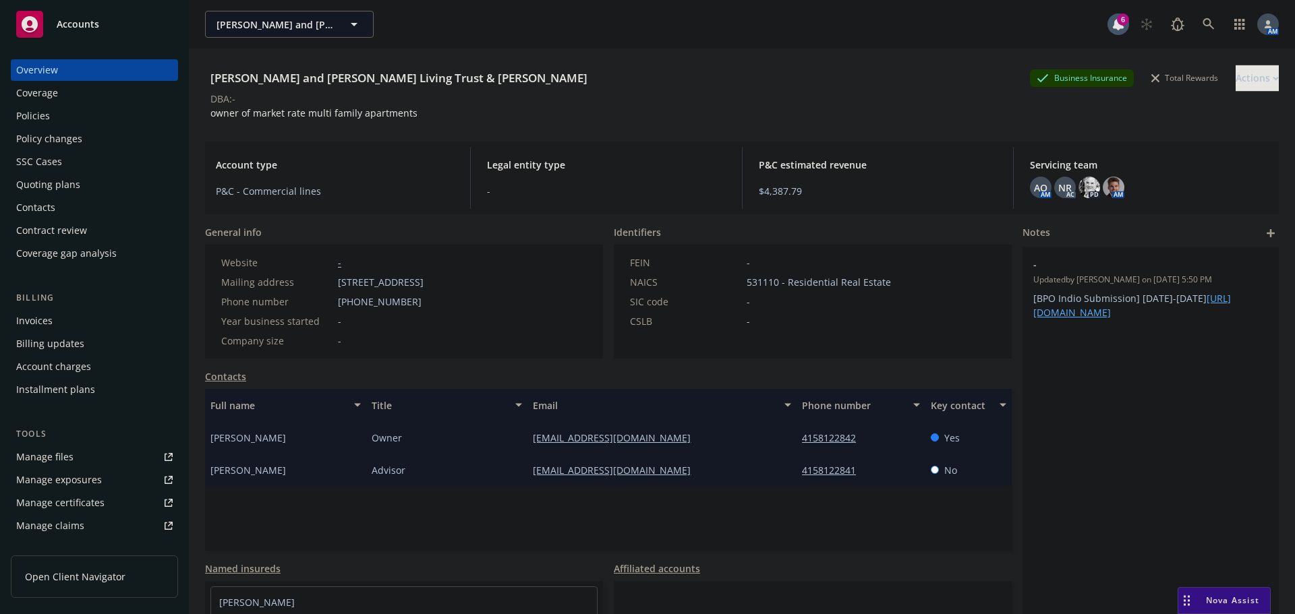
click at [65, 318] on div "Invoices" at bounding box center [94, 321] width 156 height 22
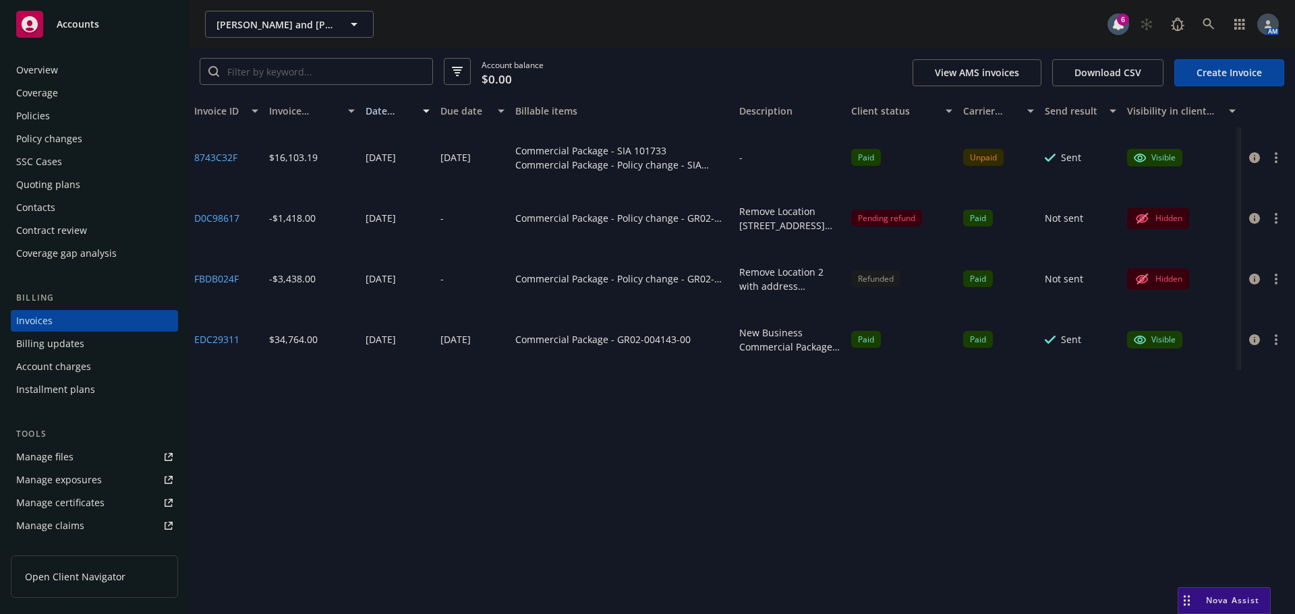
click at [47, 109] on div "Policies" at bounding box center [33, 116] width 34 height 22
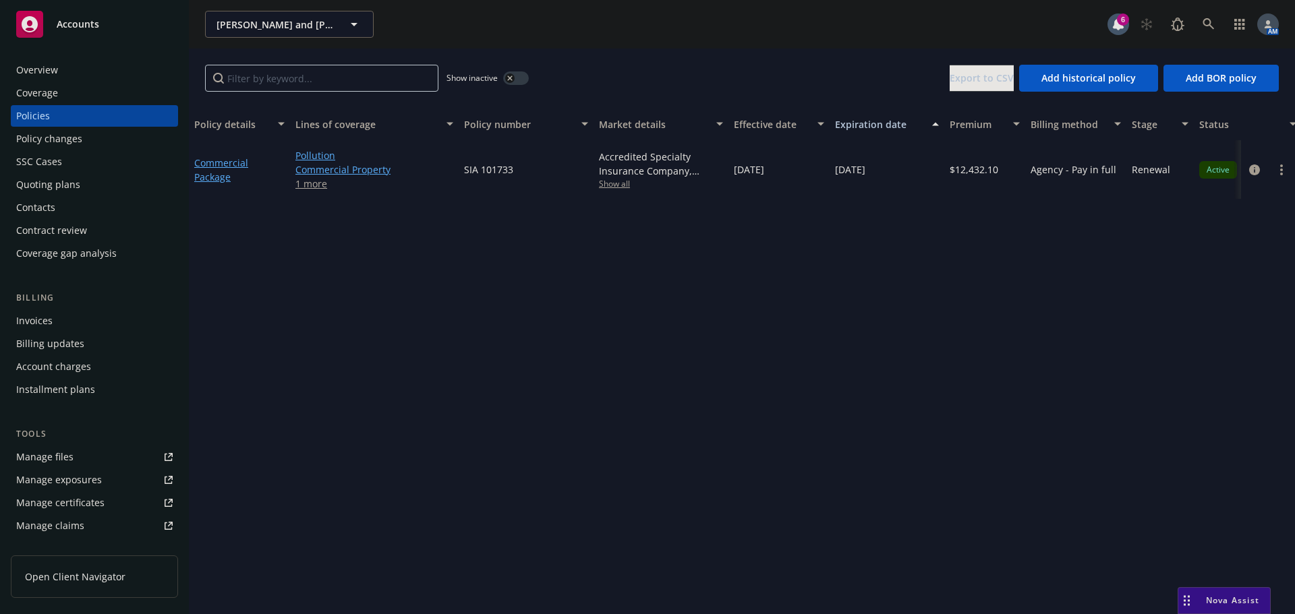
click at [509, 77] on icon "button" at bounding box center [509, 78] width 5 height 5
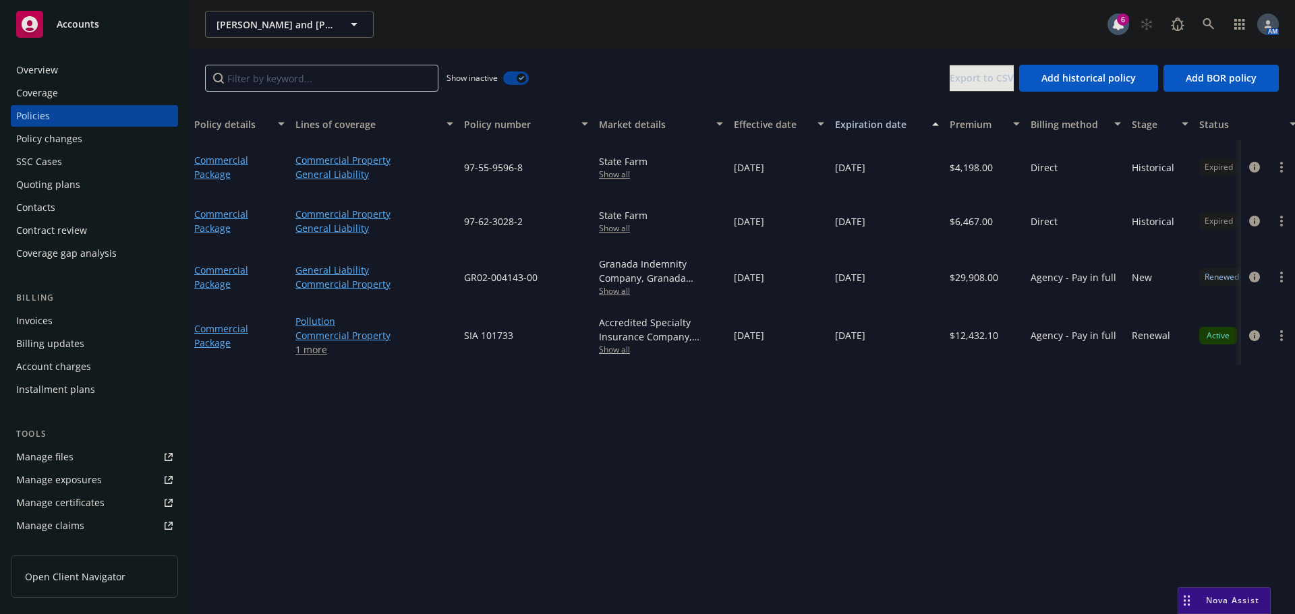
click at [510, 76] on button "button" at bounding box center [516, 77] width 26 height 13
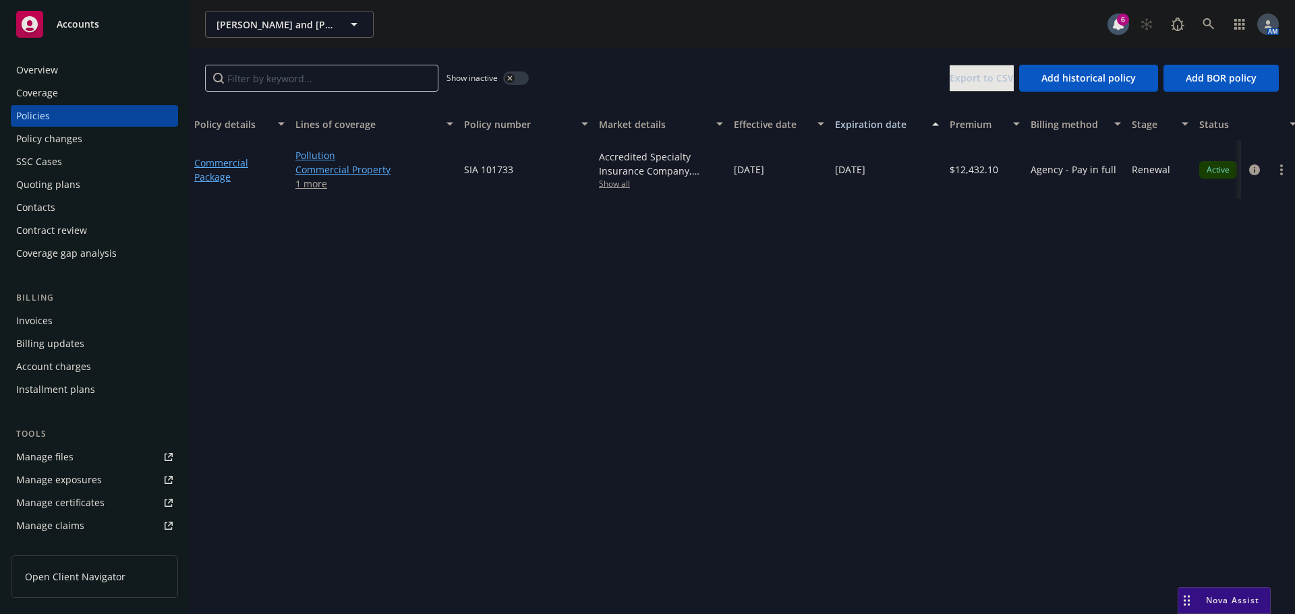
click at [50, 319] on div "Invoices" at bounding box center [34, 321] width 36 height 22
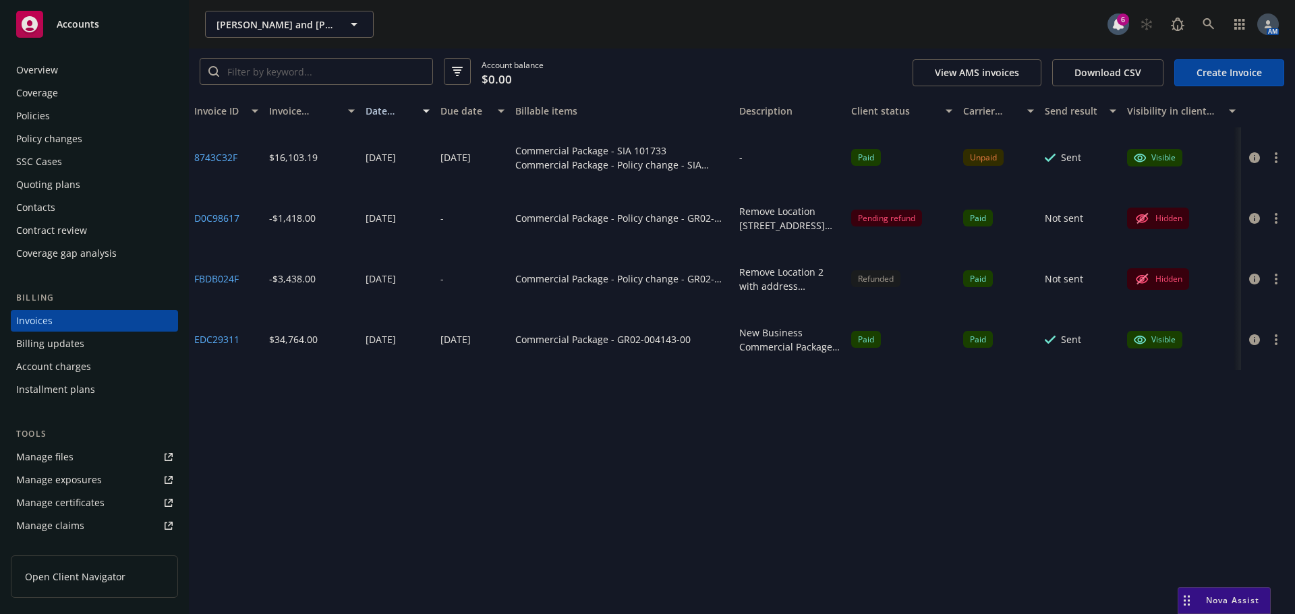
click at [45, 104] on div "Overview Coverage Policies Policy changes SSC Cases Quoting plans Contacts Cont…" at bounding box center [94, 161] width 167 height 205
click at [45, 113] on div "Policies" at bounding box center [33, 116] width 34 height 22
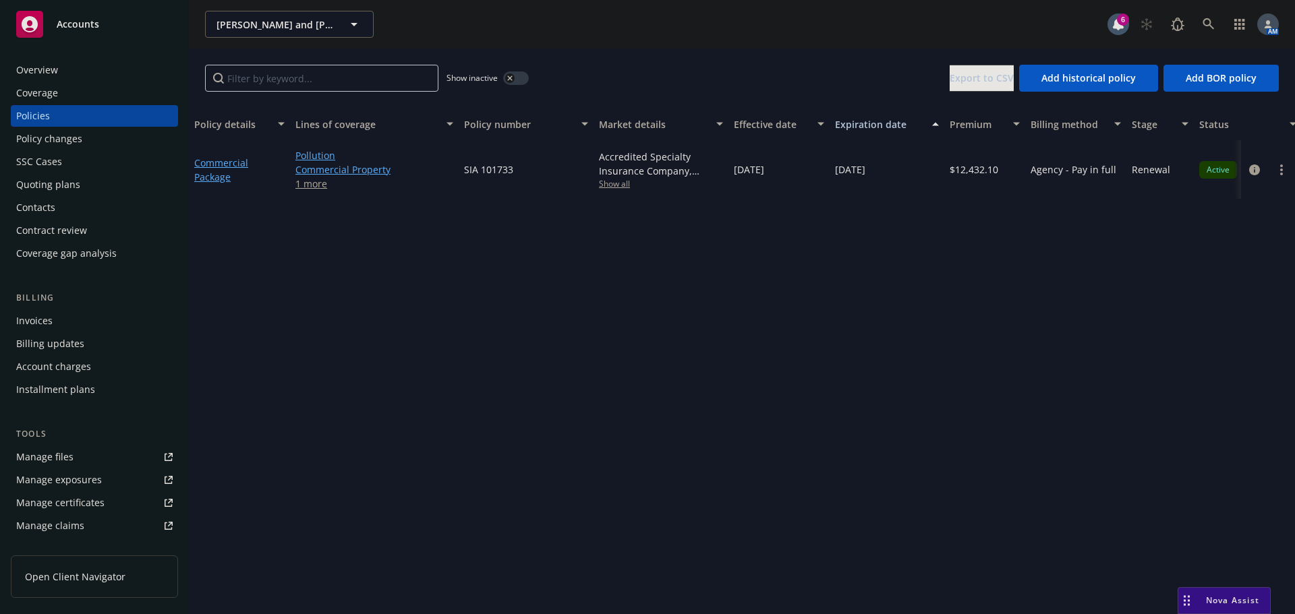
click at [38, 312] on div "Invoices" at bounding box center [34, 321] width 36 height 22
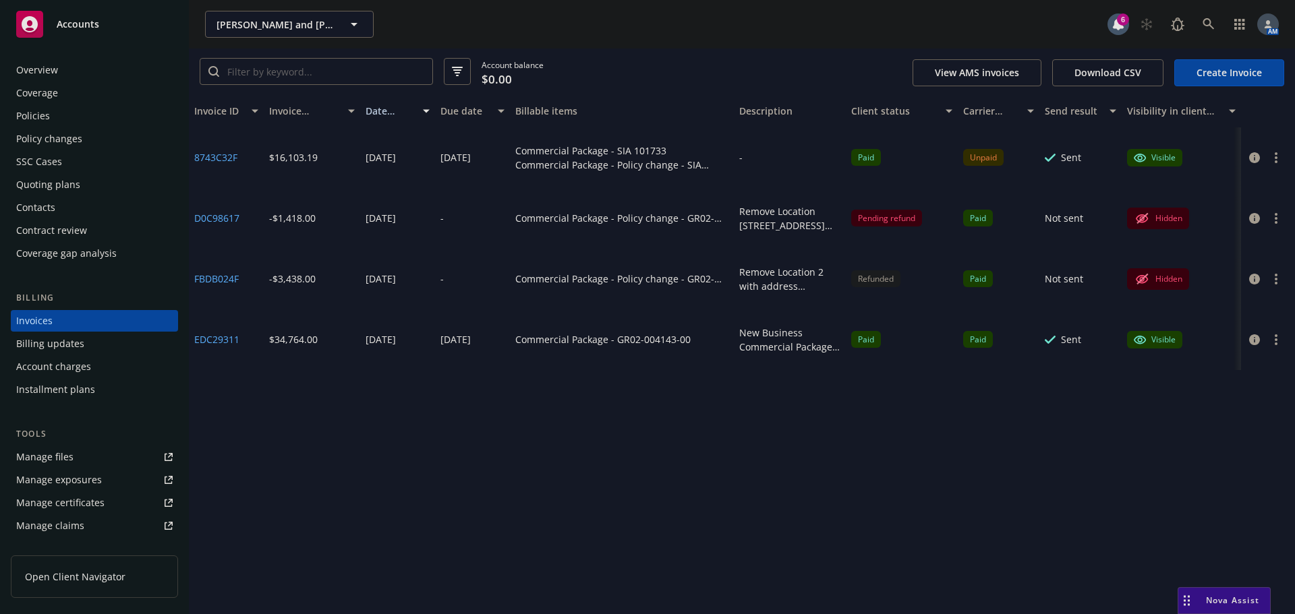
click at [75, 139] on div "Policy changes" at bounding box center [49, 139] width 66 height 22
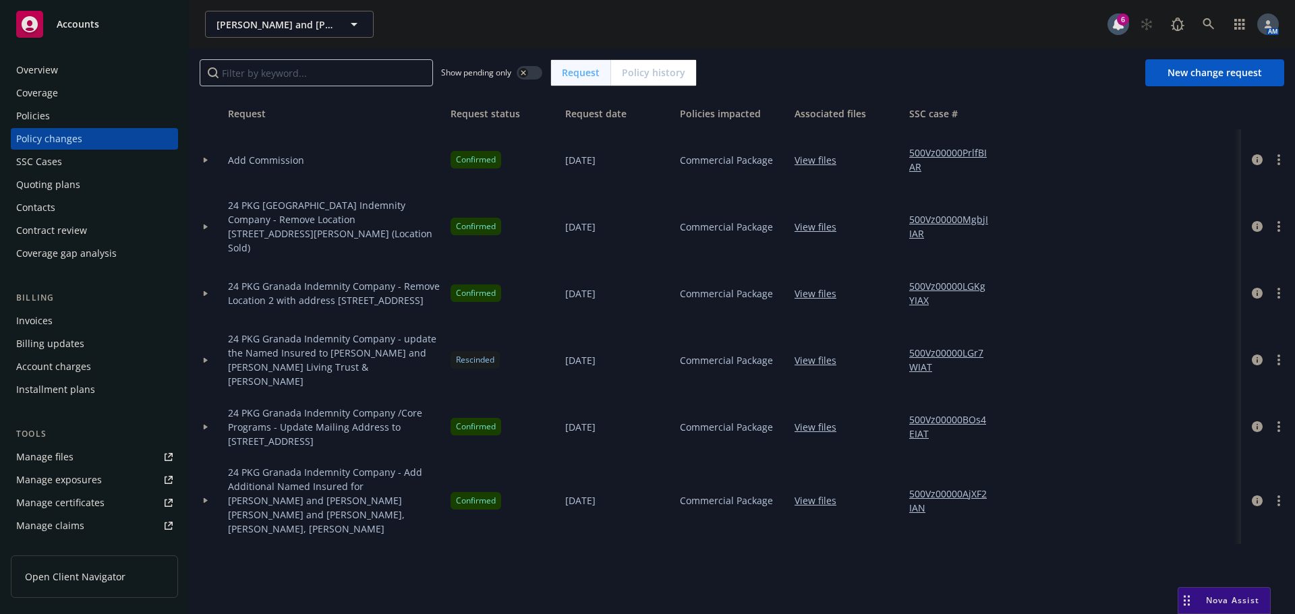
click at [200, 159] on div at bounding box center [205, 160] width 23 height 5
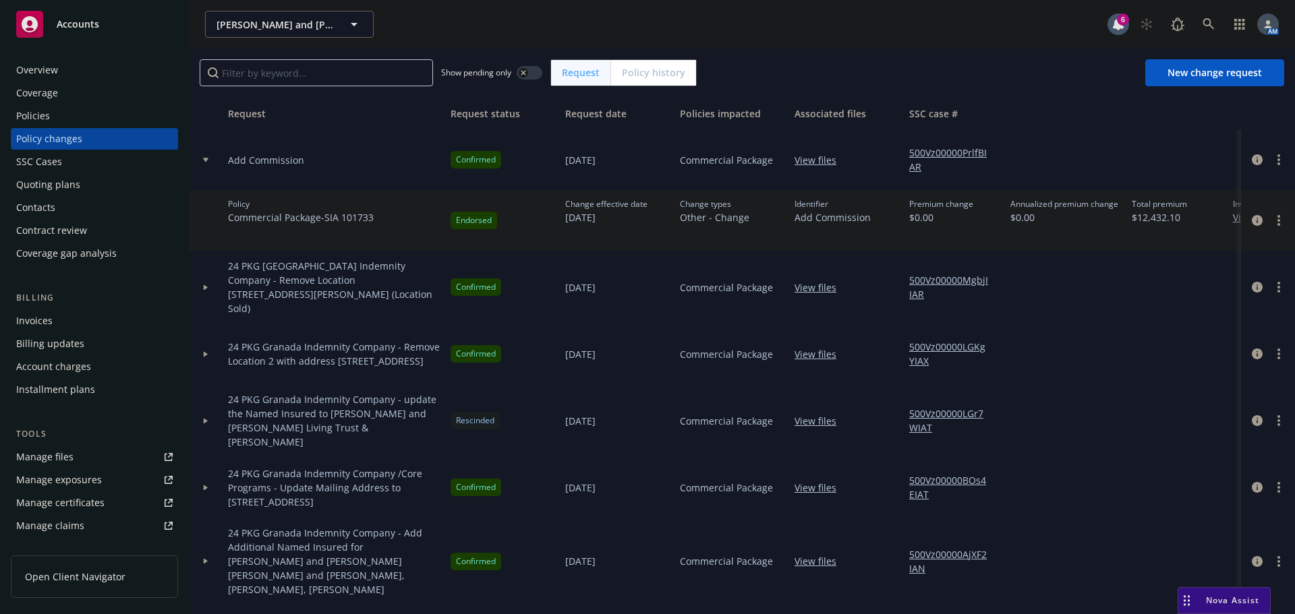
click at [200, 159] on div at bounding box center [205, 160] width 23 height 5
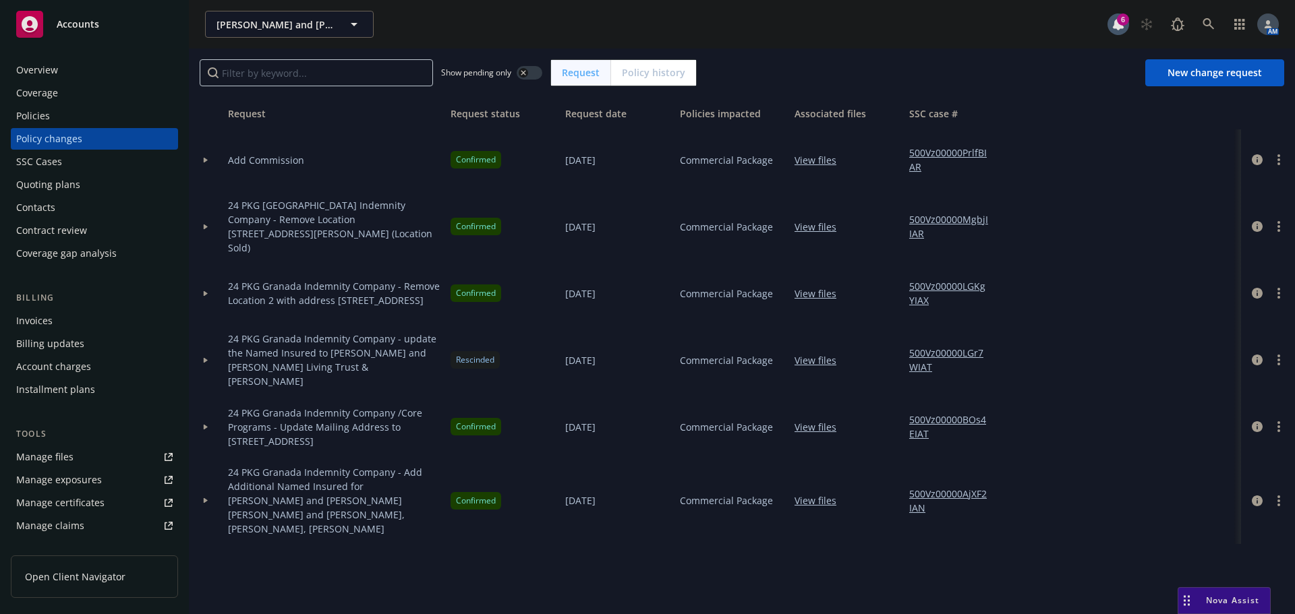
click at [206, 217] on div at bounding box center [206, 226] width 34 height 73
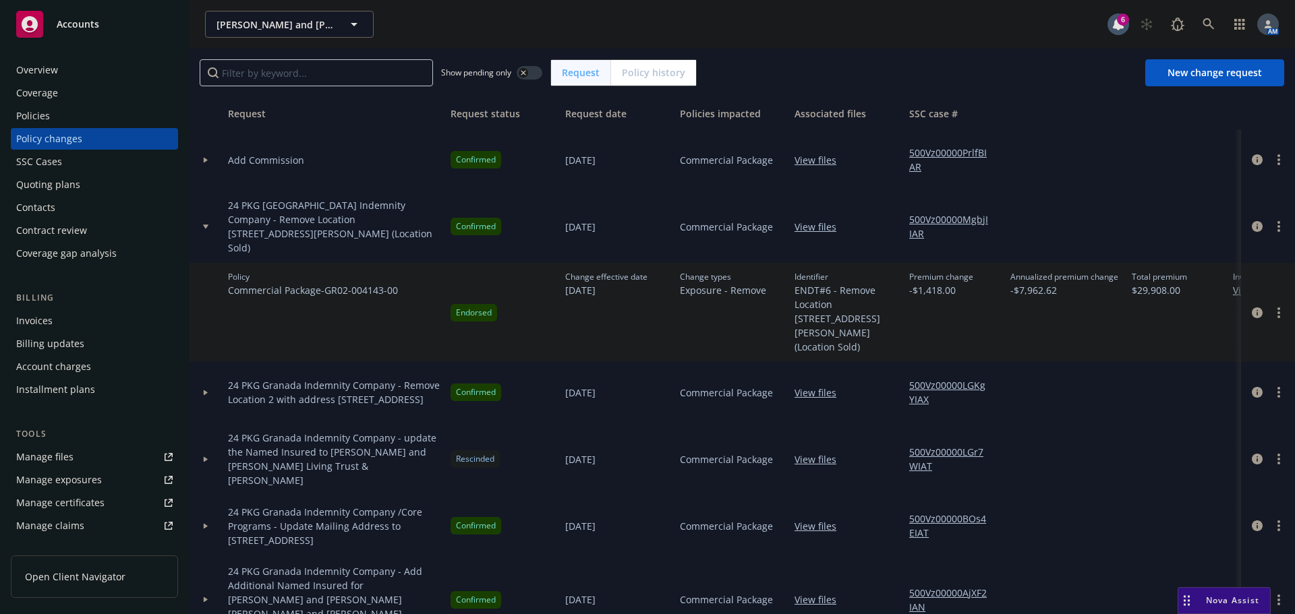
click at [206, 217] on div at bounding box center [206, 226] width 34 height 73
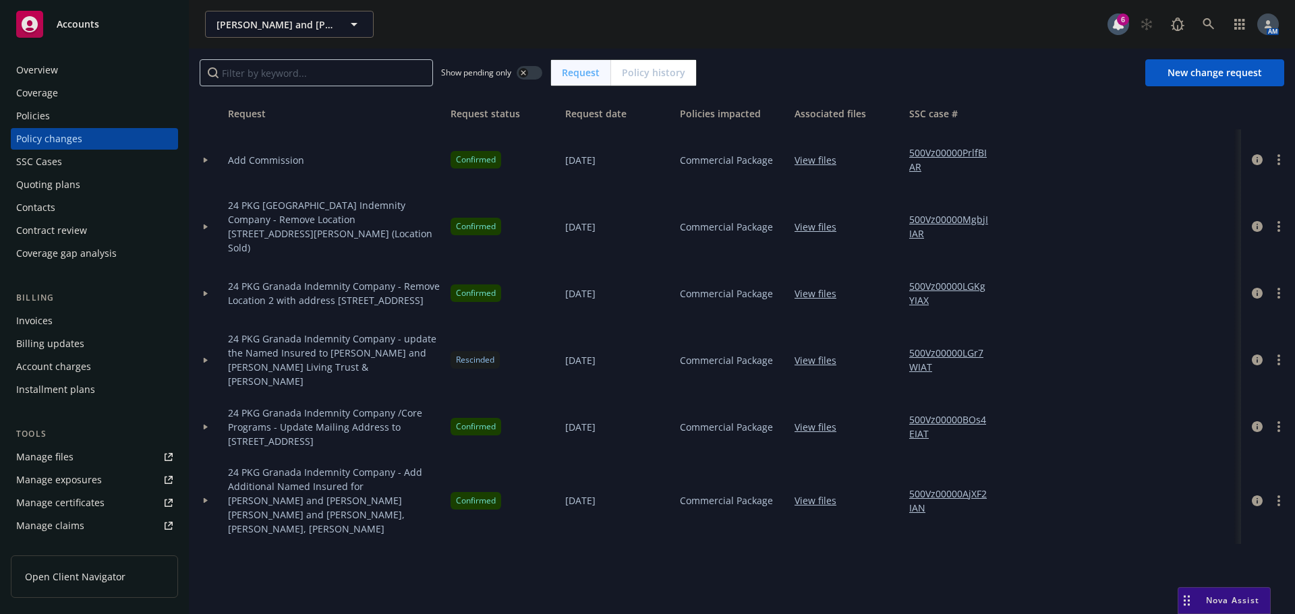
click at [211, 273] on div at bounding box center [206, 293] width 34 height 61
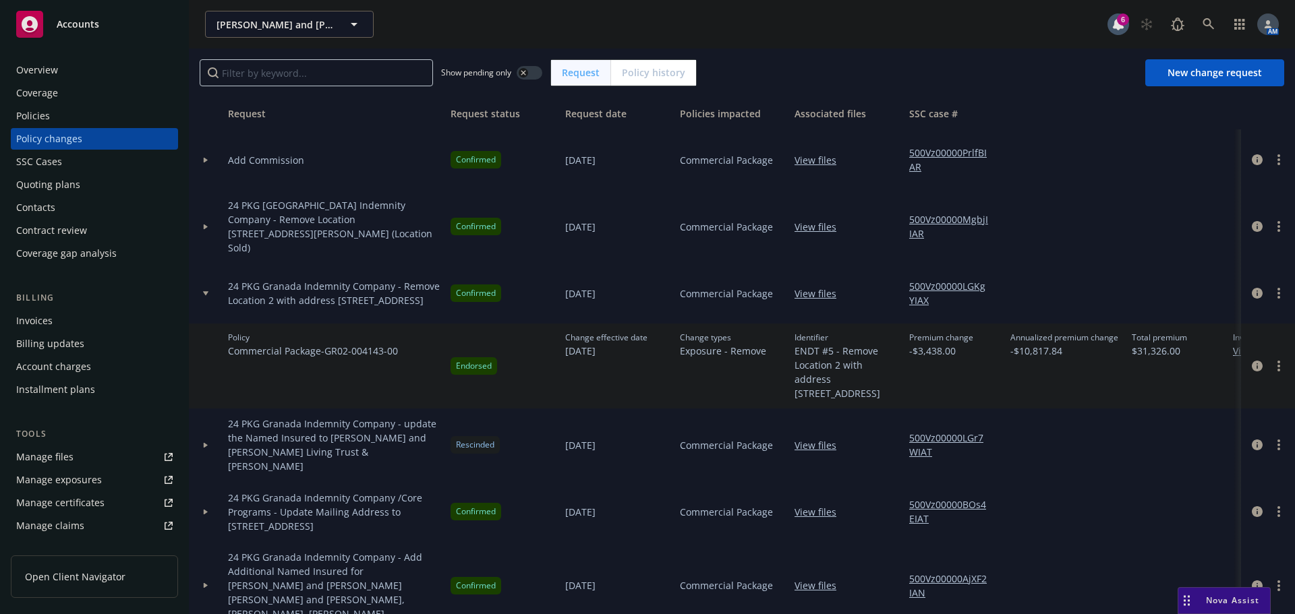
click at [211, 274] on div at bounding box center [206, 293] width 34 height 61
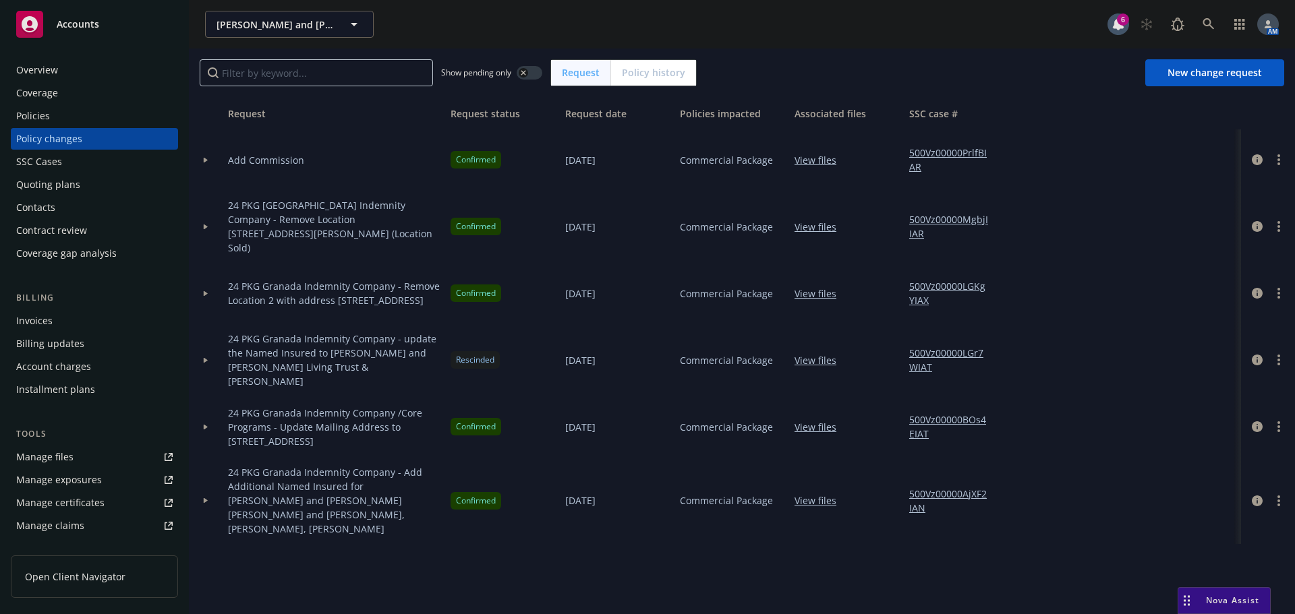
click at [68, 117] on div "Policies" at bounding box center [94, 116] width 156 height 22
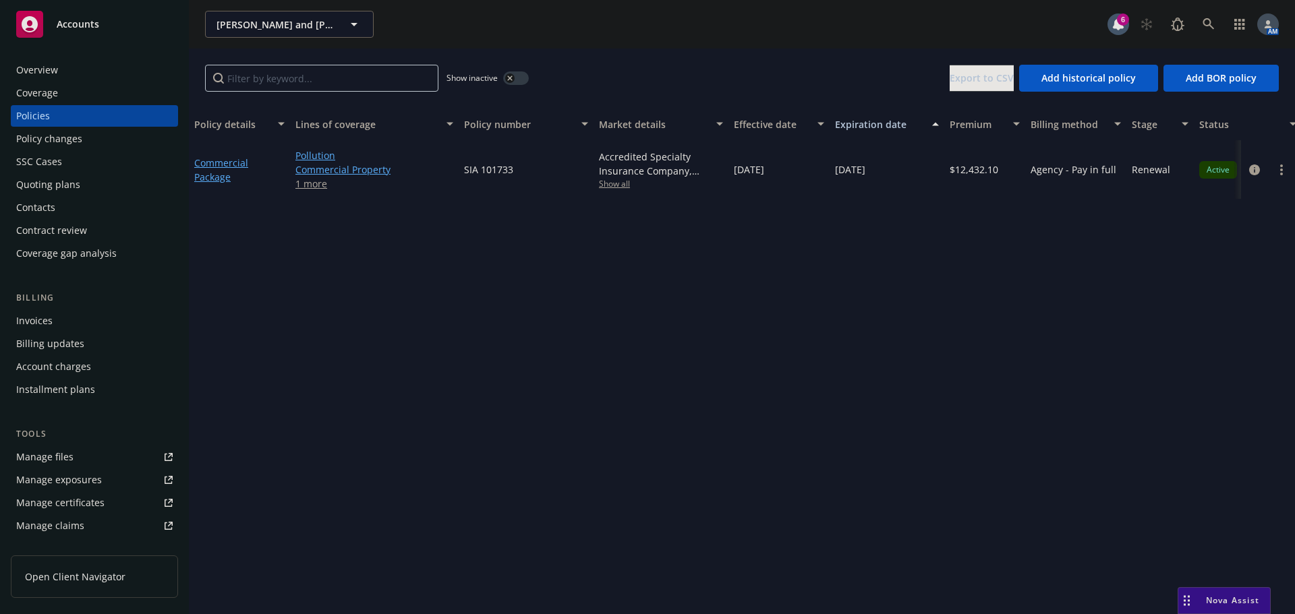
click at [616, 181] on span "Show all" at bounding box center [661, 183] width 124 height 11
click at [643, 67] on div "Show inactive Export to CSV Add historical policy Add BOR policy" at bounding box center [742, 78] width 1106 height 59
click at [512, 74] on div "button" at bounding box center [509, 78] width 9 height 9
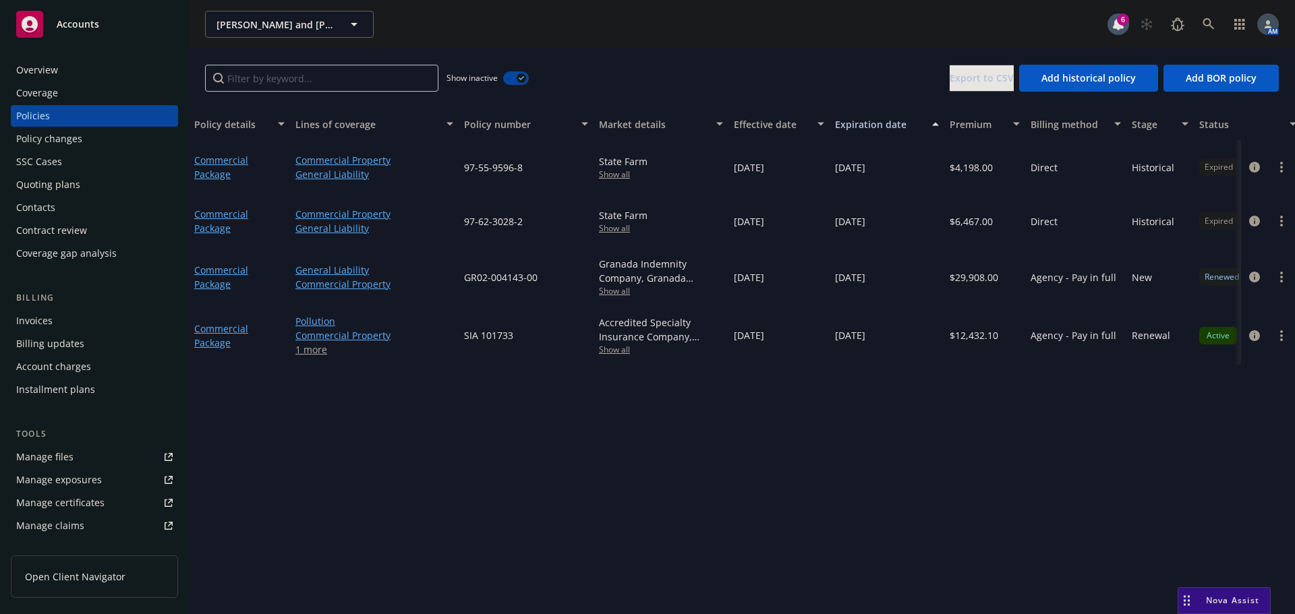
click at [618, 289] on span "Show all" at bounding box center [661, 290] width 124 height 11
click at [617, 228] on span "Show all" at bounding box center [661, 228] width 124 height 11
click at [610, 177] on span "Show all" at bounding box center [661, 174] width 124 height 11
click at [514, 77] on button "button" at bounding box center [516, 77] width 26 height 13
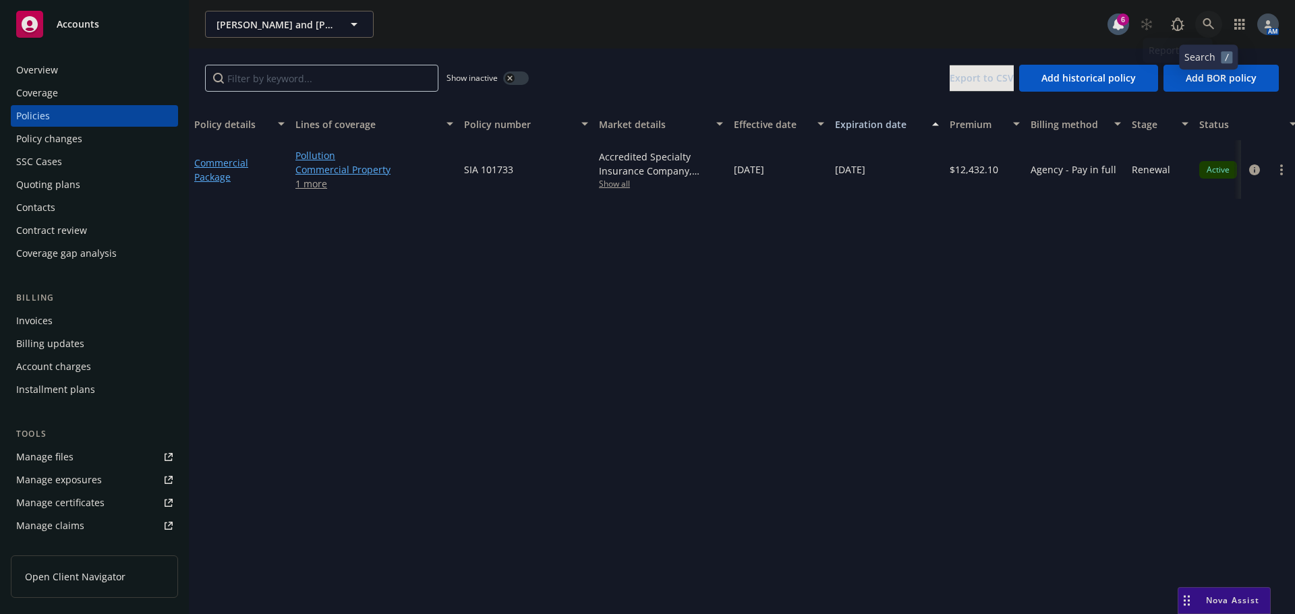
click at [1207, 29] on icon at bounding box center [1209, 24] width 12 height 12
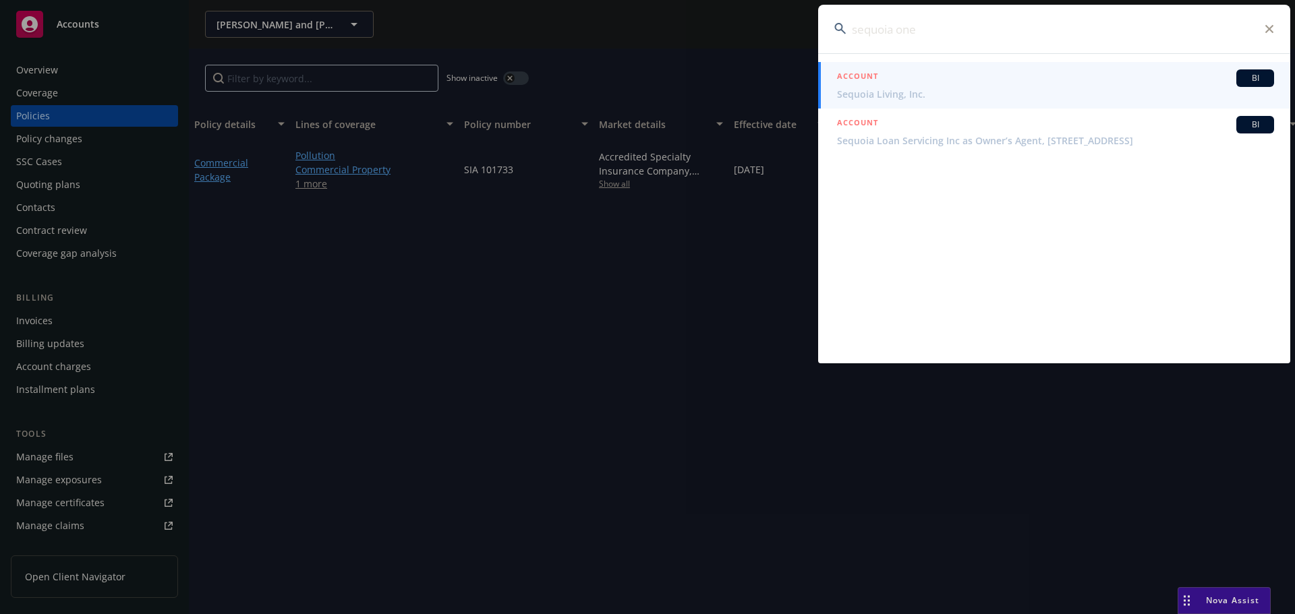
drag, startPoint x: 921, startPoint y: 32, endPoint x: 801, endPoint y: 32, distance: 120.1
click at [801, 32] on div "sequoia one ACCOUNT BI Sequoia Living, Inc. ACCOUNT BI Sequoia Loan Servicing I…" at bounding box center [647, 307] width 1295 height 614
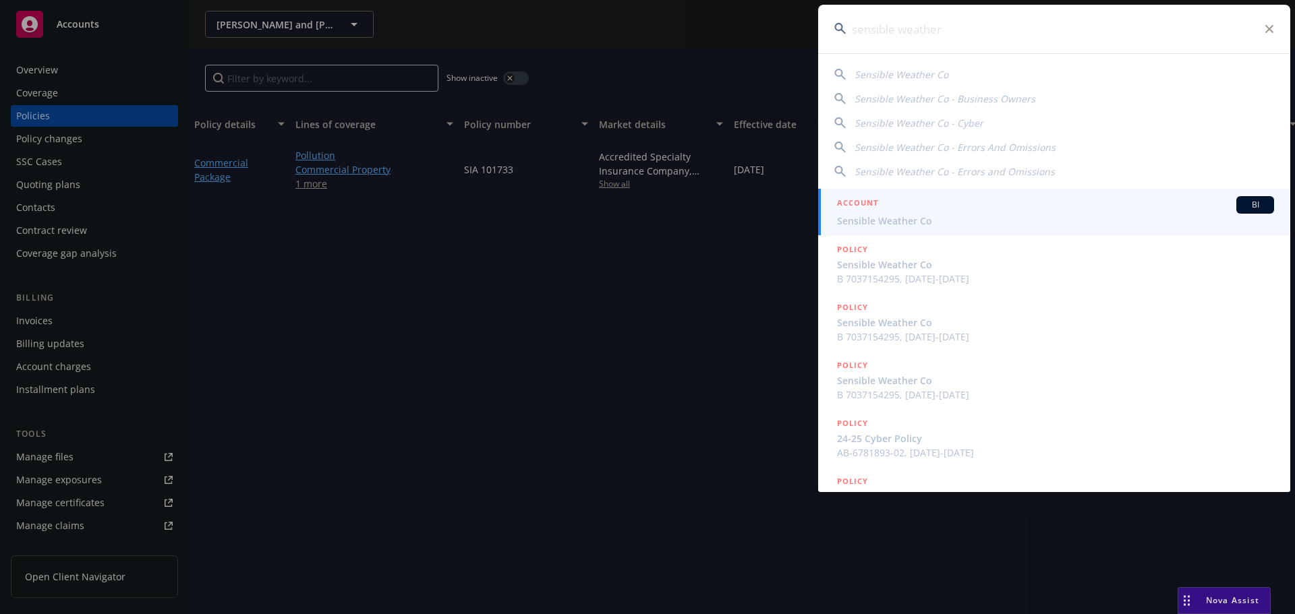
type input "sensible weather"
click at [904, 219] on span "Sensible Weather Co" at bounding box center [1055, 221] width 437 height 14
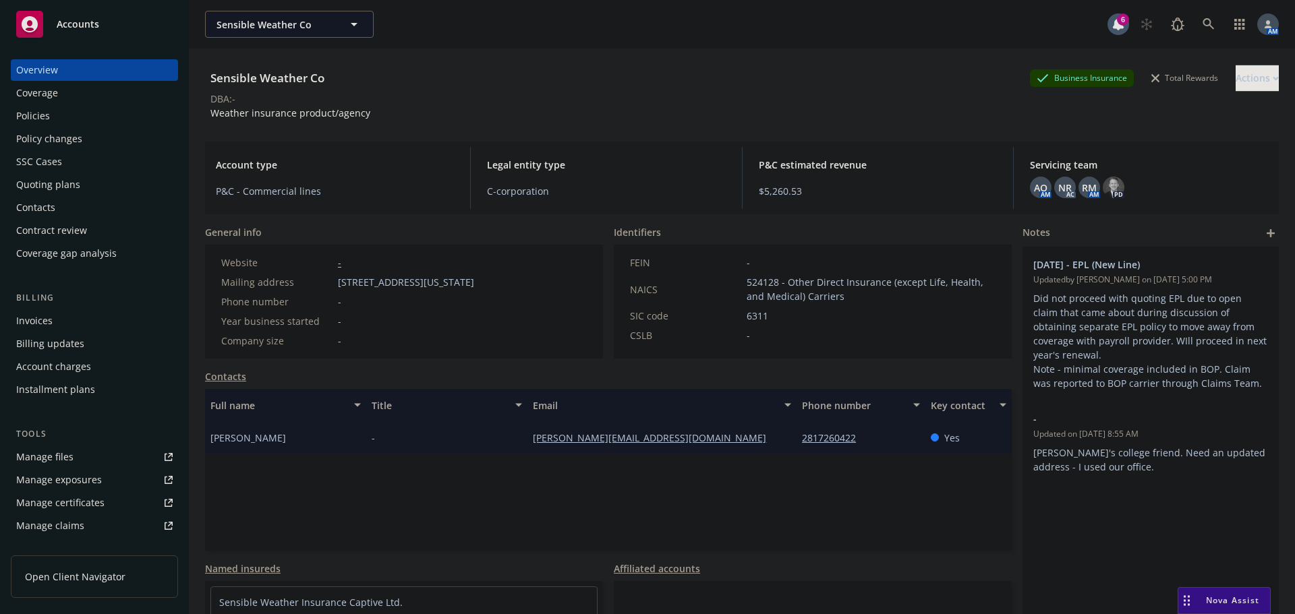
click at [74, 107] on div "Policies" at bounding box center [94, 116] width 156 height 22
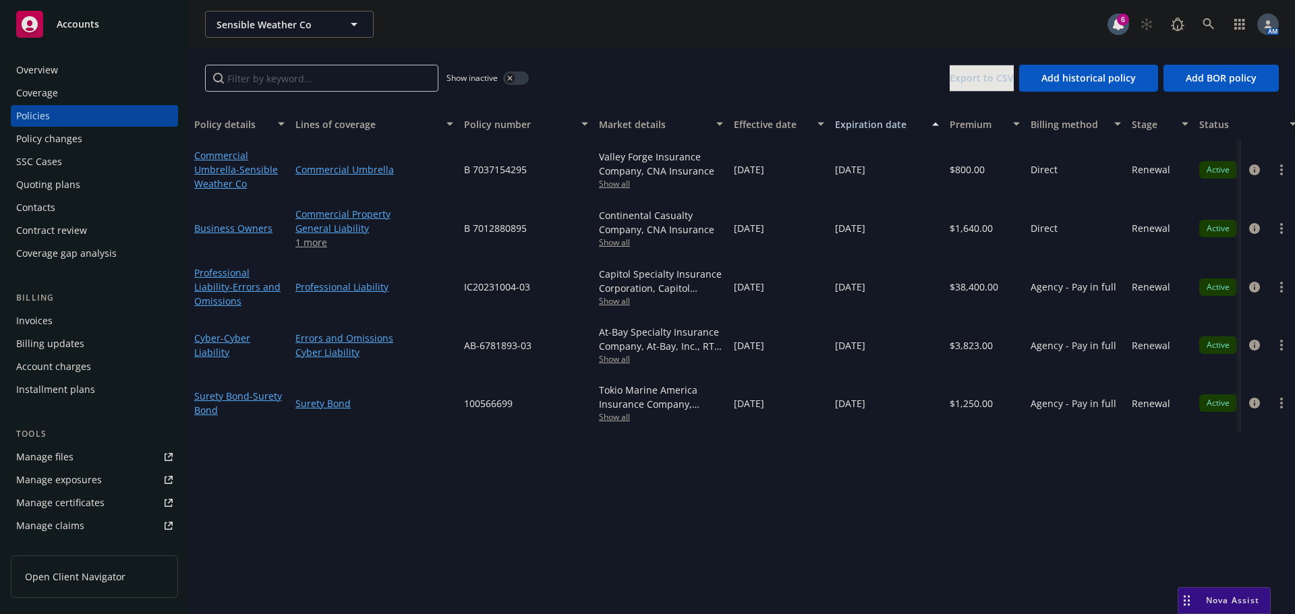
click at [49, 71] on div "Overview" at bounding box center [37, 70] width 42 height 22
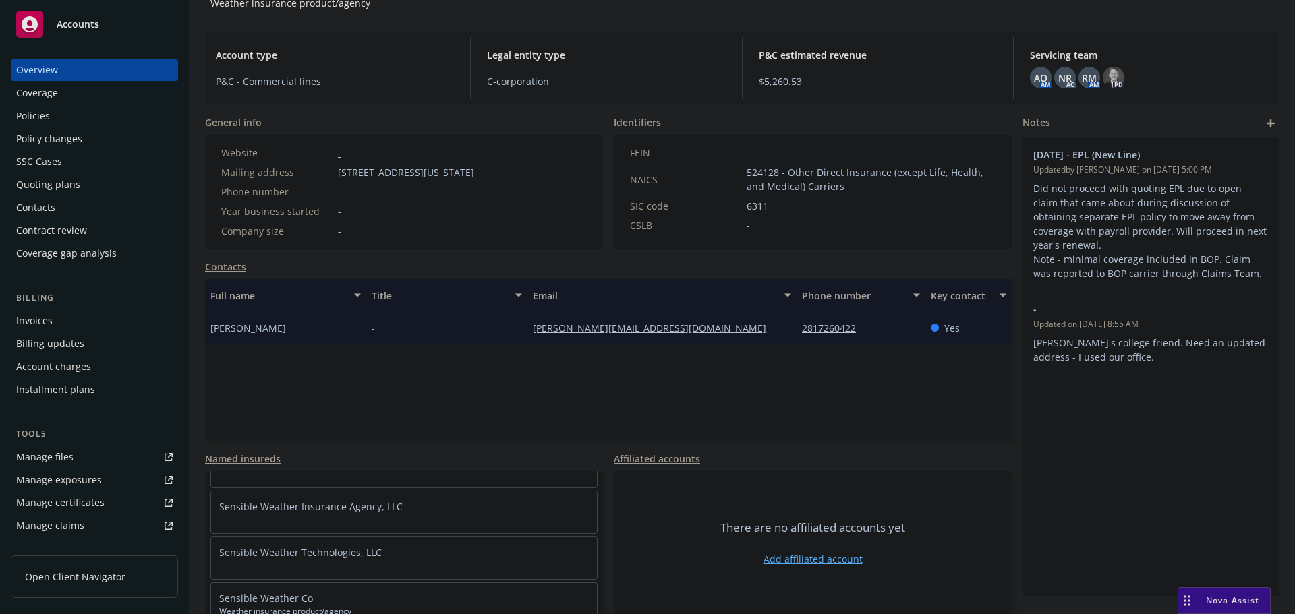
scroll to position [49, 0]
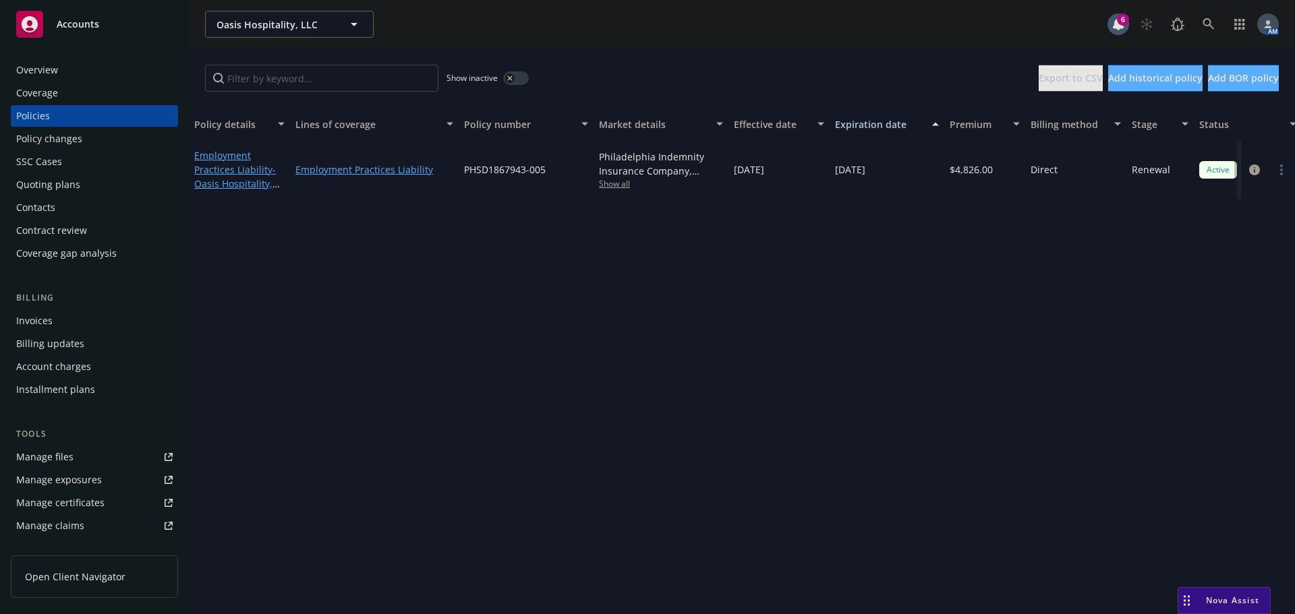
click at [620, 185] on span "Show all" at bounding box center [661, 183] width 124 height 11
click at [895, 355] on div "Policy details Lines of coverage Policy number Market details Effective date Ex…" at bounding box center [742, 361] width 1106 height 507
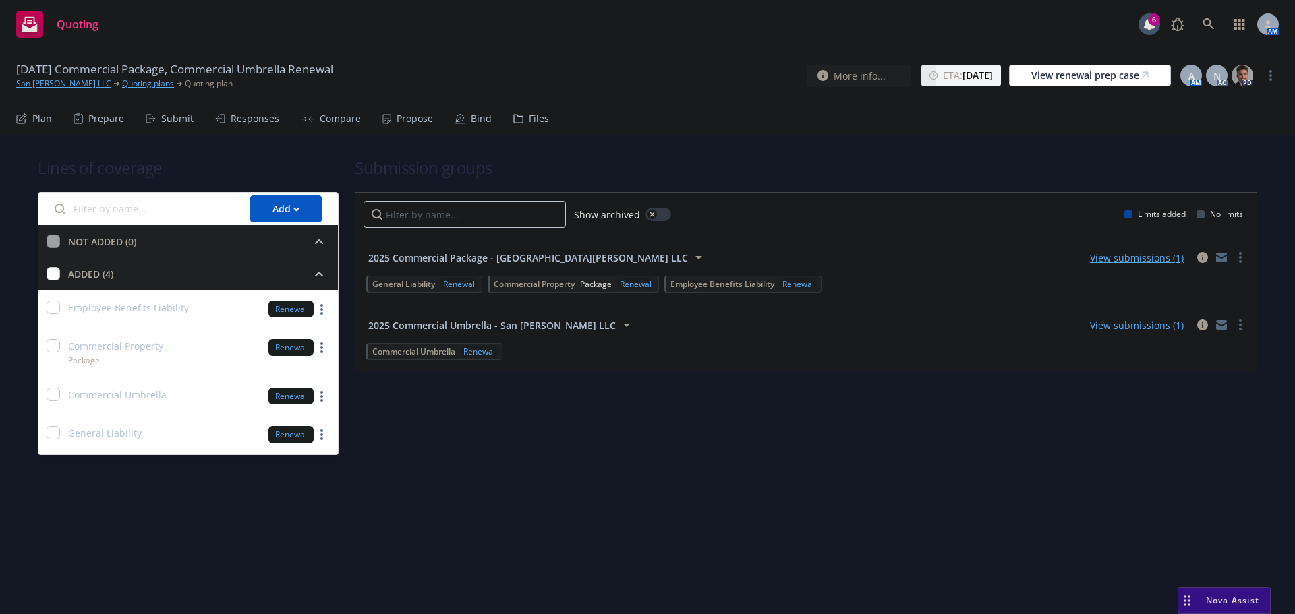
click at [401, 125] on div "Propose" at bounding box center [407, 119] width 51 height 32
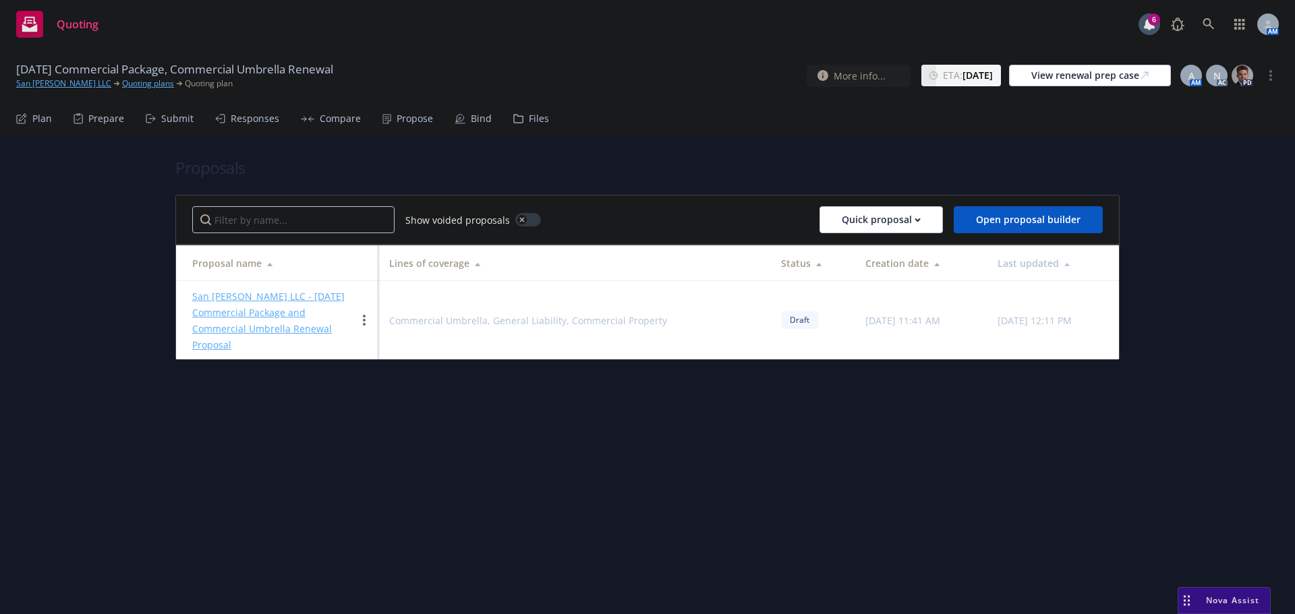
click at [167, 119] on div "Submit" at bounding box center [177, 118] width 32 height 11
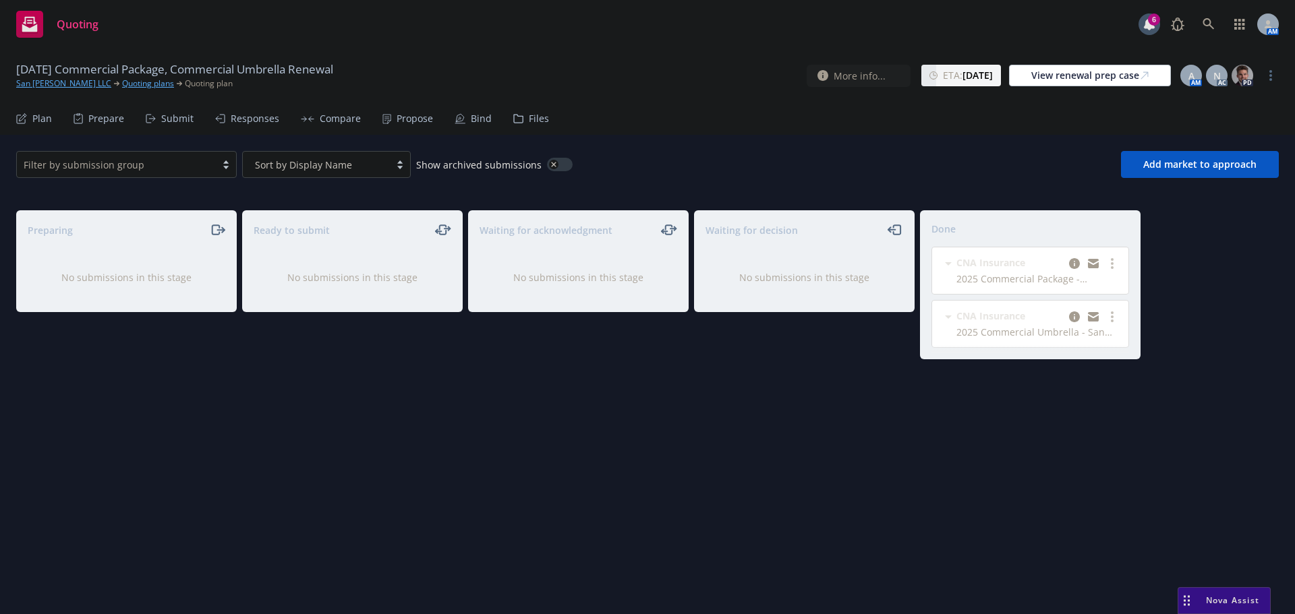
click at [413, 119] on div "Propose" at bounding box center [415, 118] width 36 height 11
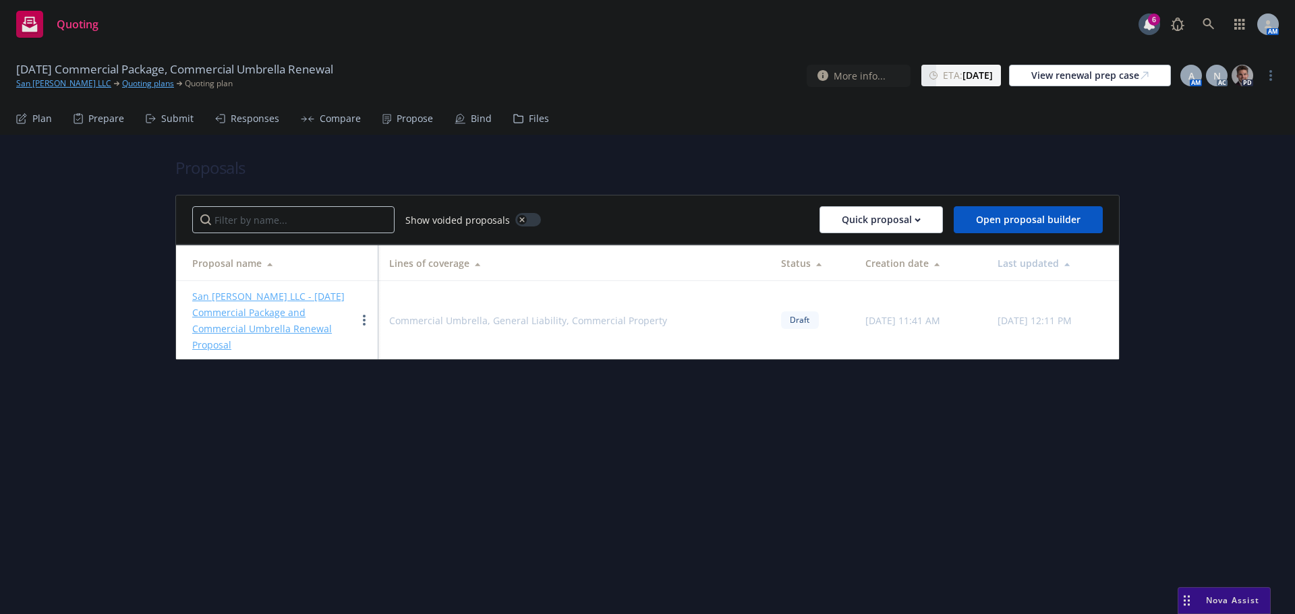
click at [251, 297] on link "San Francisco Townsend LLC - 10/15/2025 Commercial Package and Commercial Umbre…" at bounding box center [268, 320] width 152 height 61
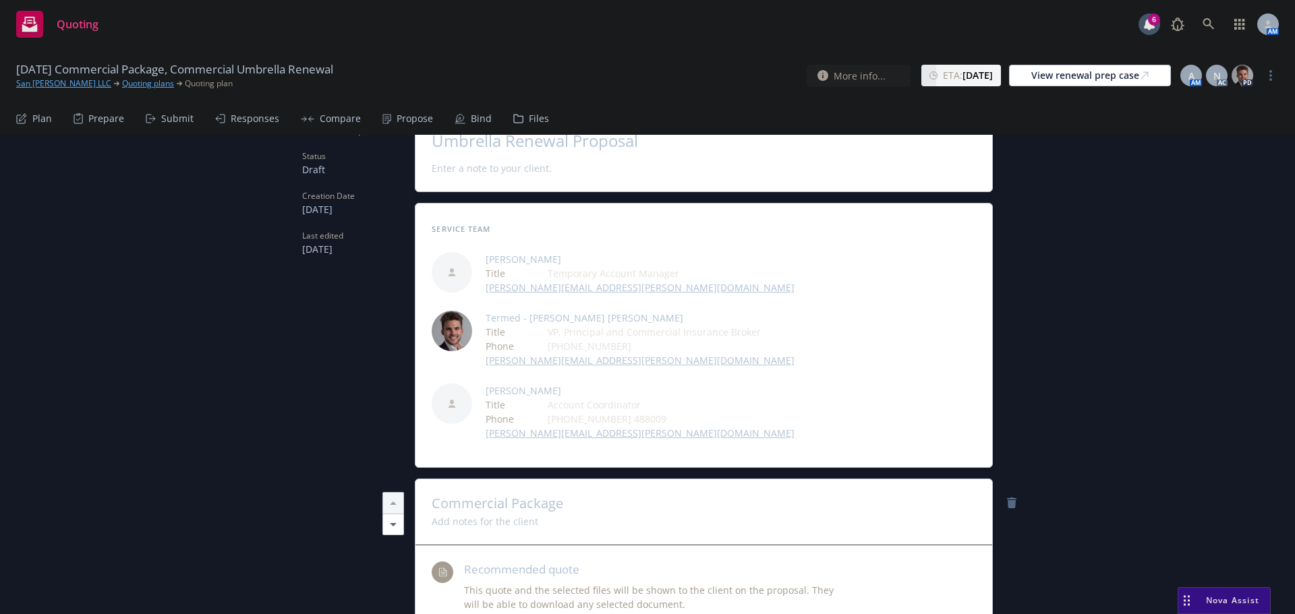
scroll to position [135, 0]
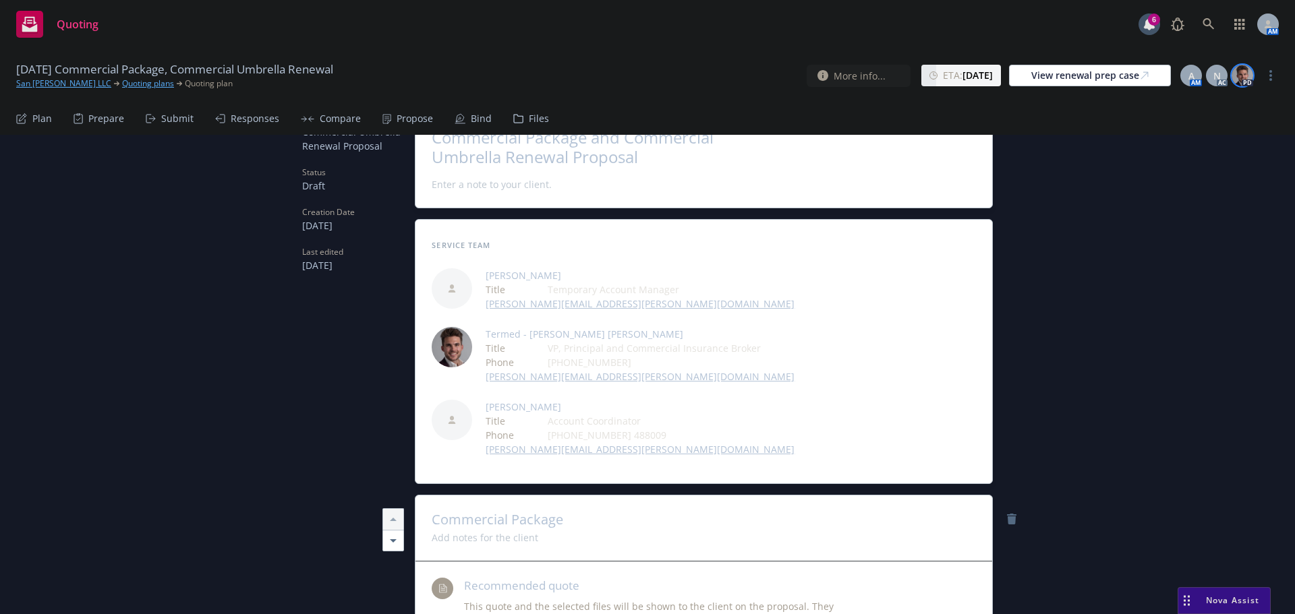
click at [1246, 80] on img at bounding box center [1243, 76] width 22 height 22
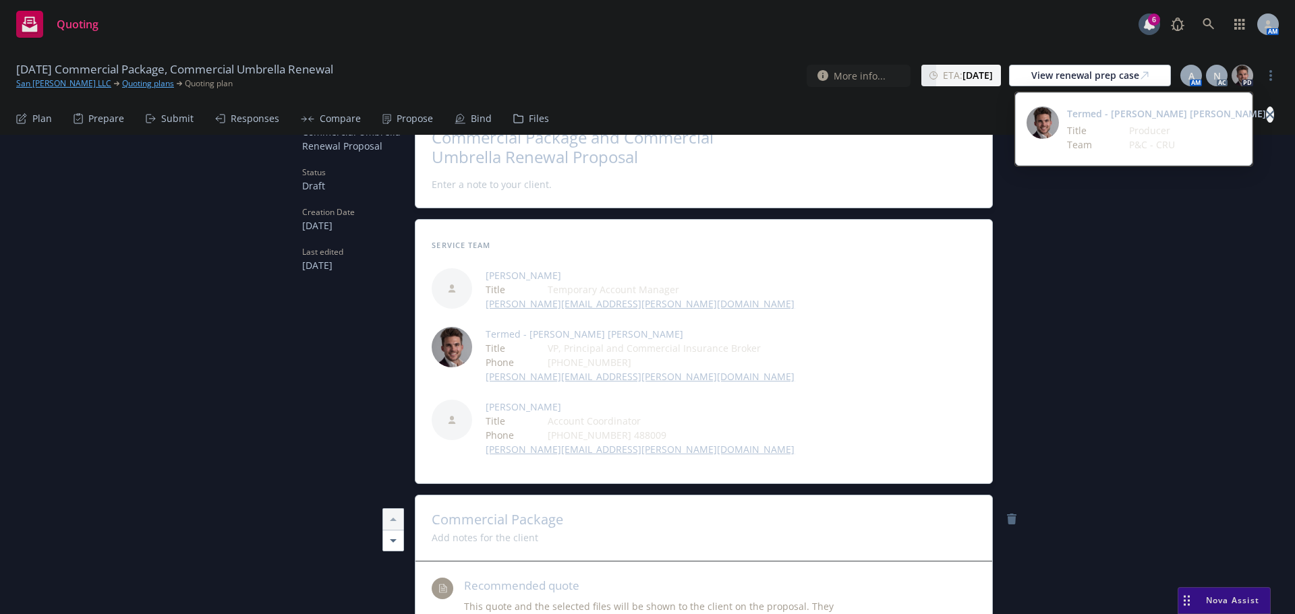
click at [1266, 112] on icon "close" at bounding box center [1270, 115] width 8 height 8
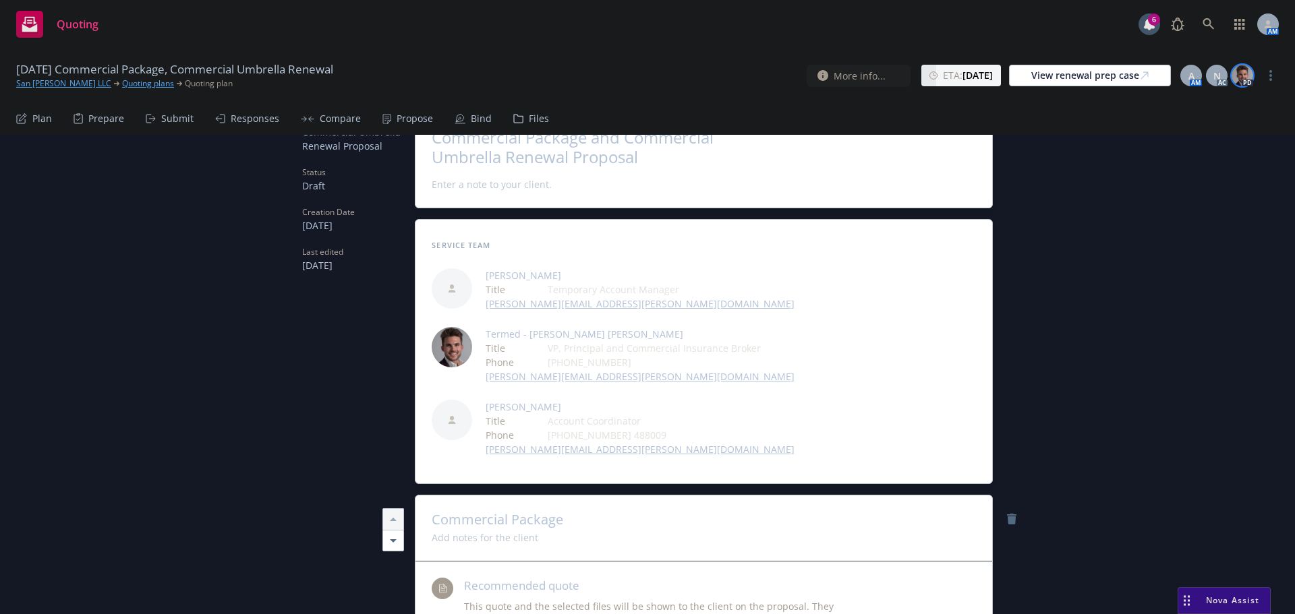
click at [1245, 83] on img at bounding box center [1243, 76] width 22 height 22
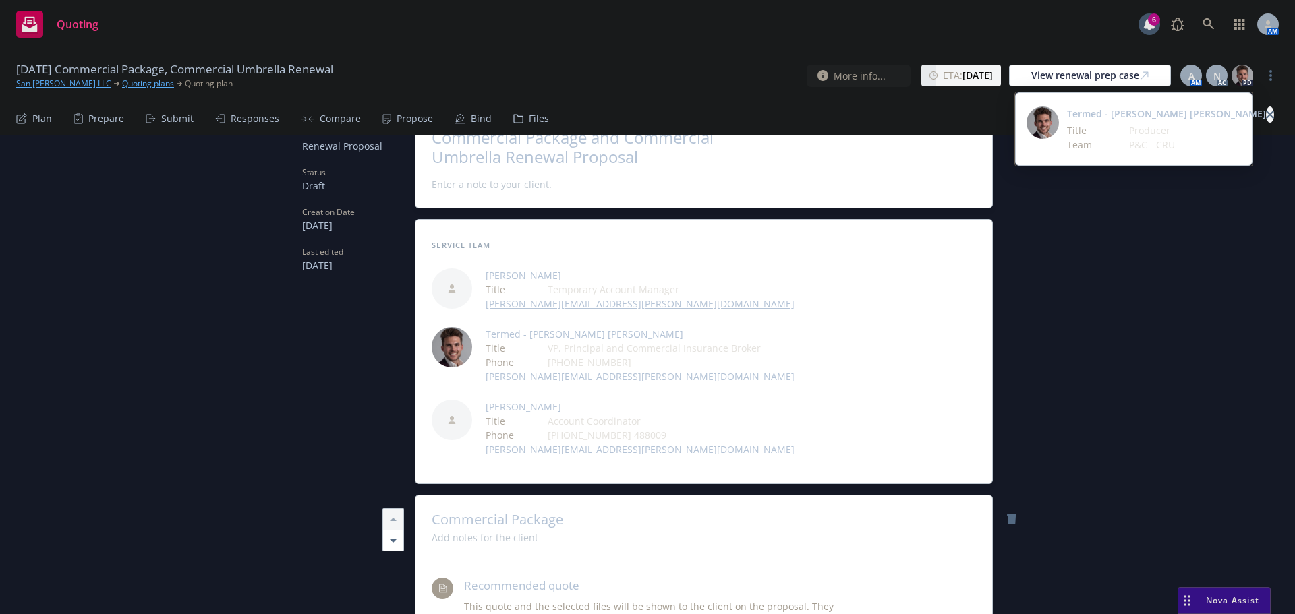
click at [1266, 115] on icon "close" at bounding box center [1270, 115] width 8 height 8
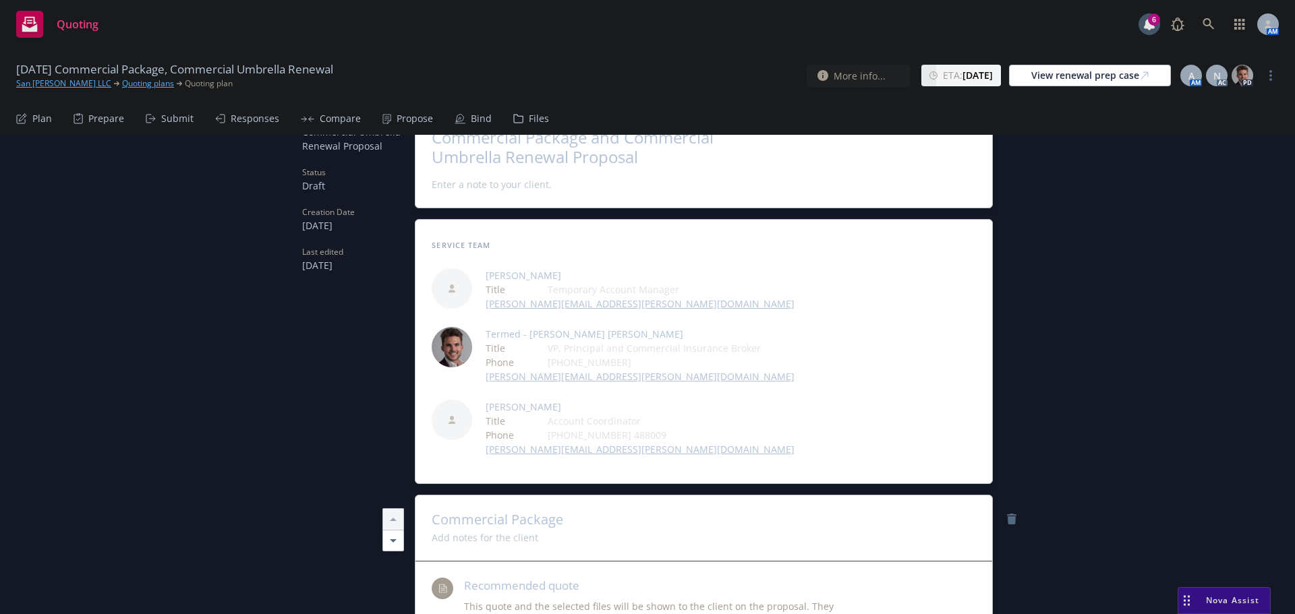
drag, startPoint x: 529, startPoint y: 333, endPoint x: 518, endPoint y: 336, distance: 11.3
click at [528, 333] on span "Termed - Keane Heller" at bounding box center [640, 334] width 309 height 14
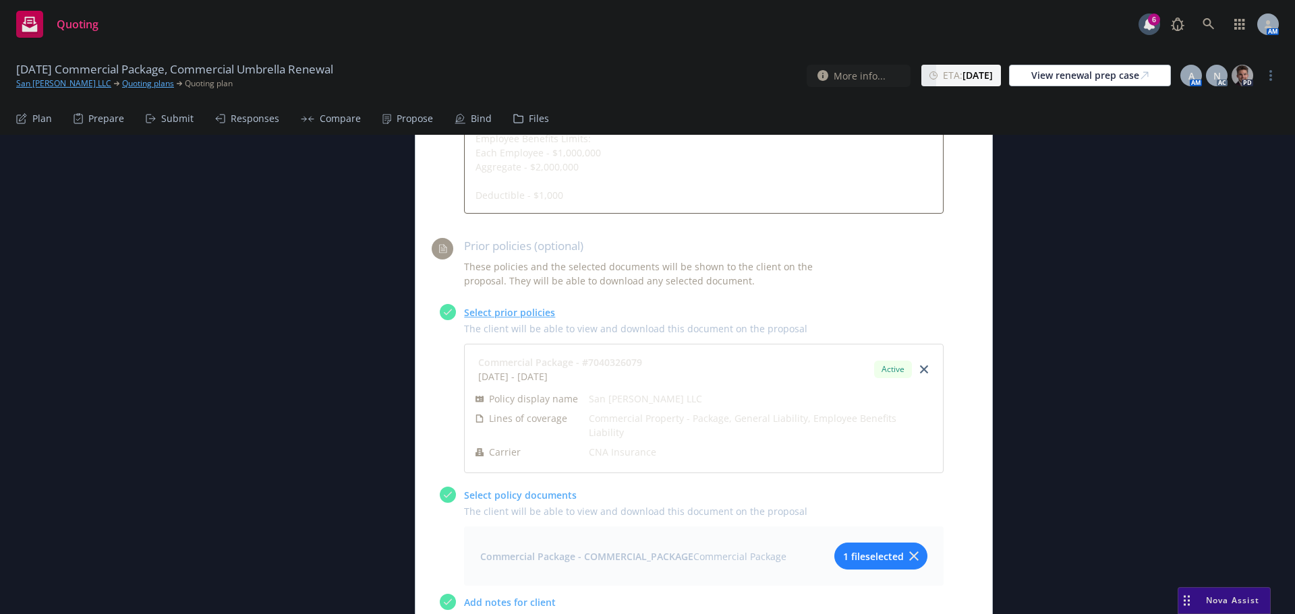
scroll to position [1147, 0]
type textarea "x"
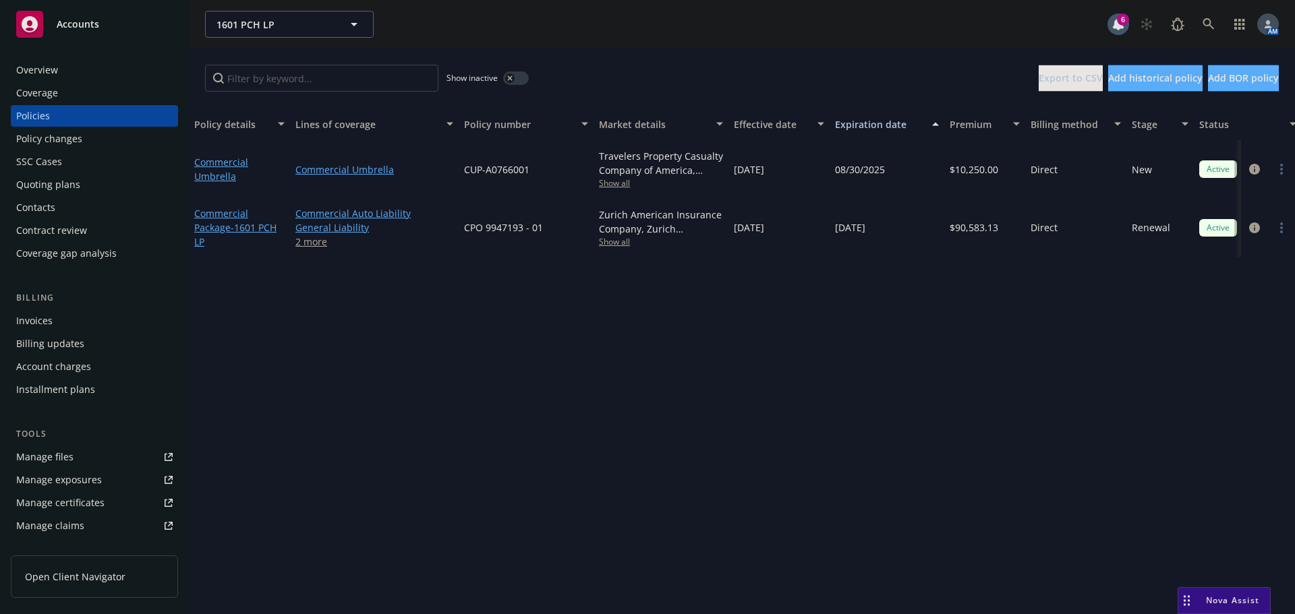
click at [65, 68] on div "Overview" at bounding box center [94, 70] width 156 height 22
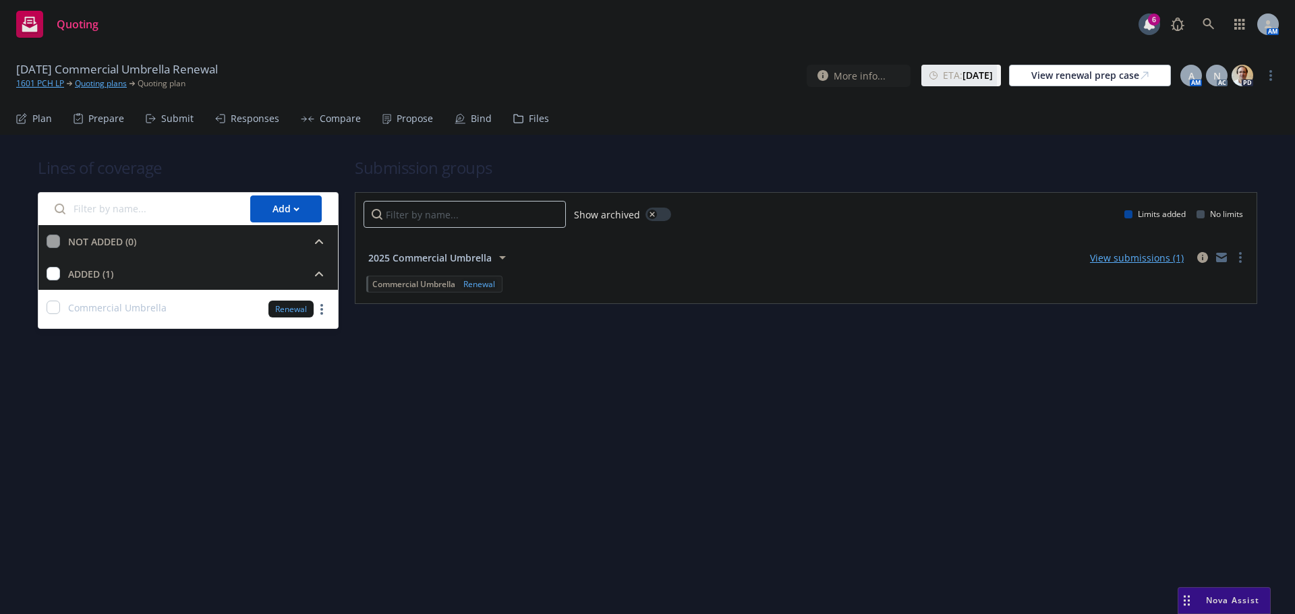
click at [397, 115] on div "Propose" at bounding box center [415, 118] width 36 height 11
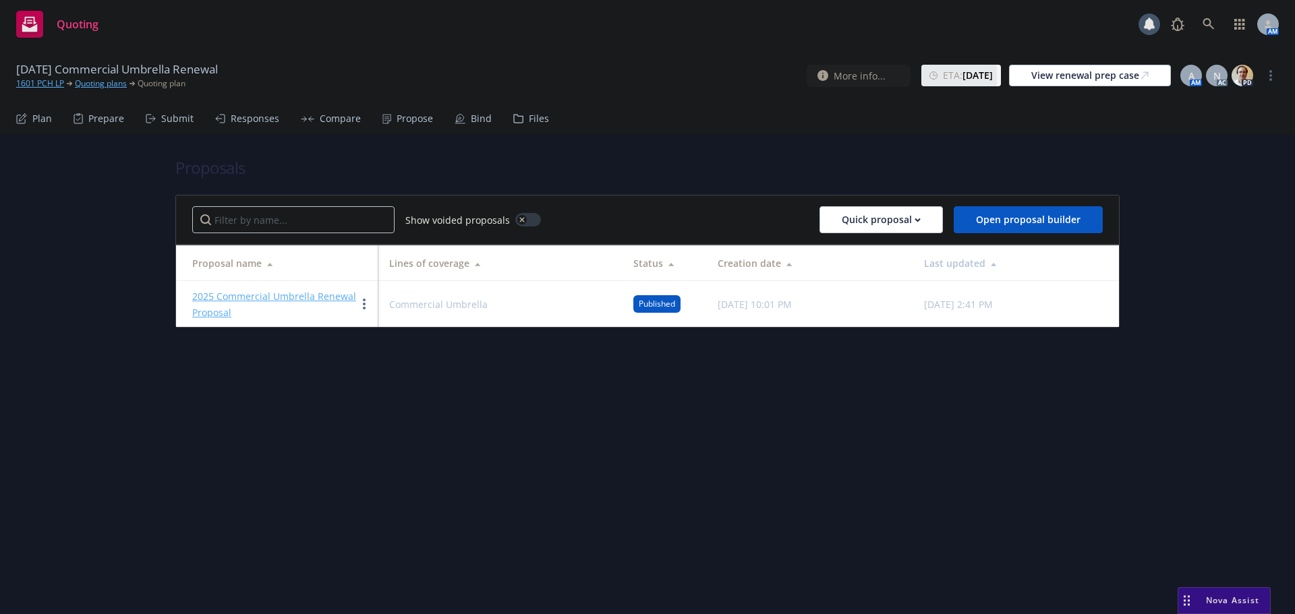
click at [465, 114] on div "Bind" at bounding box center [473, 119] width 37 height 32
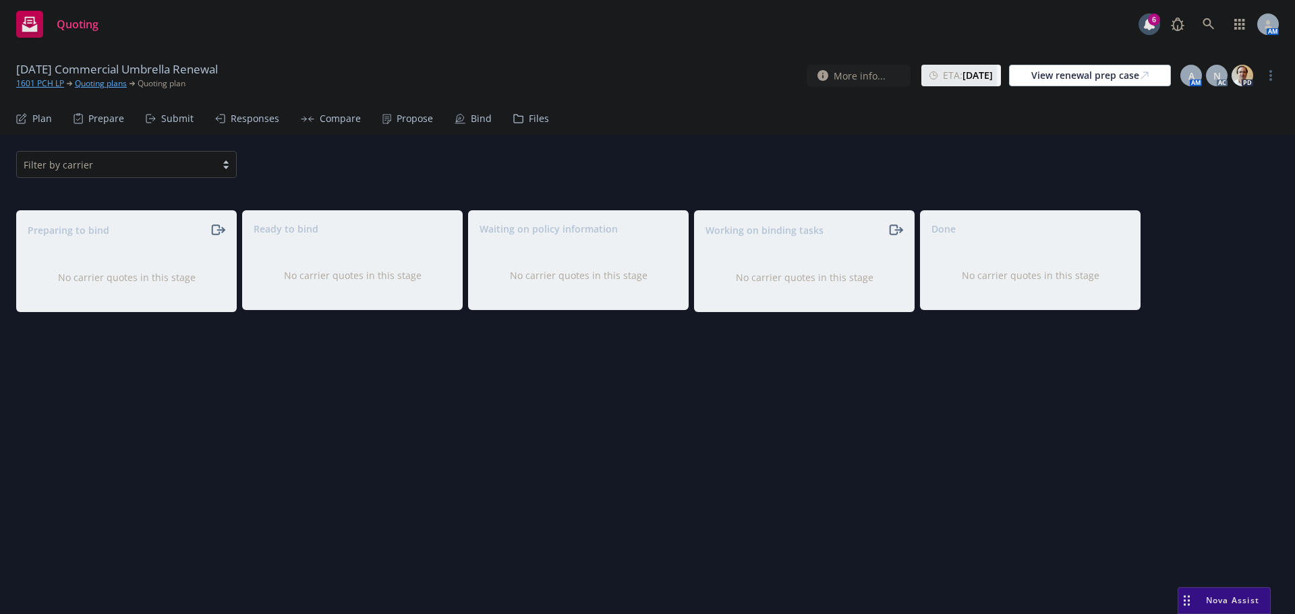
click at [403, 117] on div "Propose" at bounding box center [415, 118] width 36 height 11
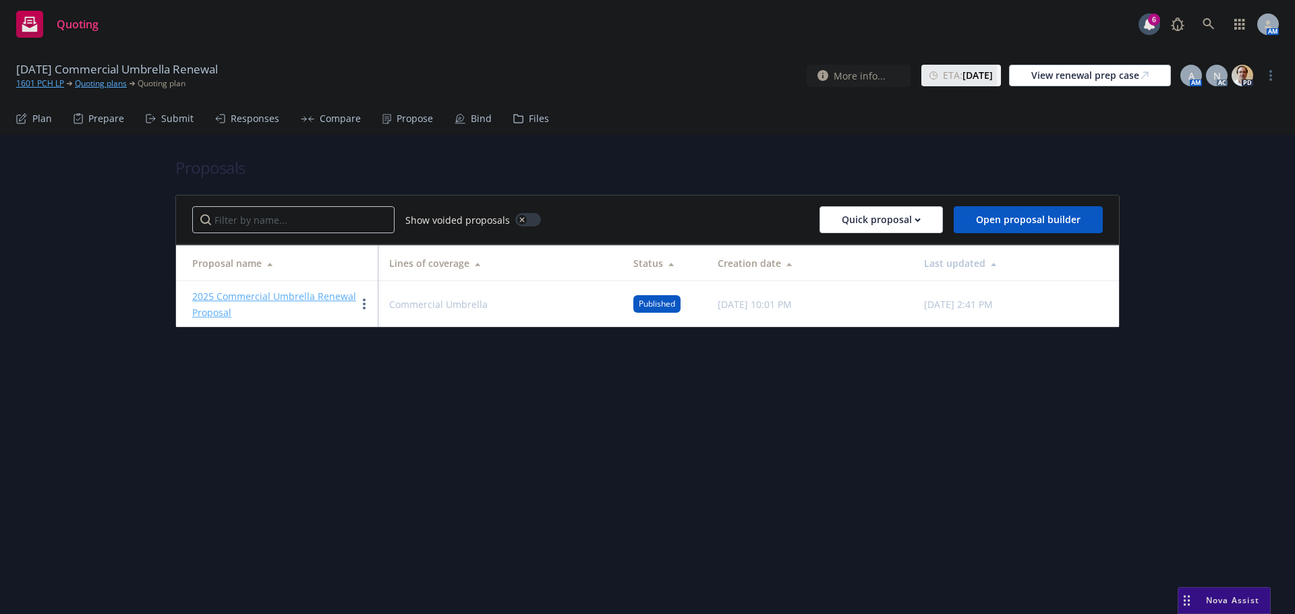
click at [291, 297] on link "2025 Commercial Umbrella Renewal Proposal" at bounding box center [274, 304] width 164 height 29
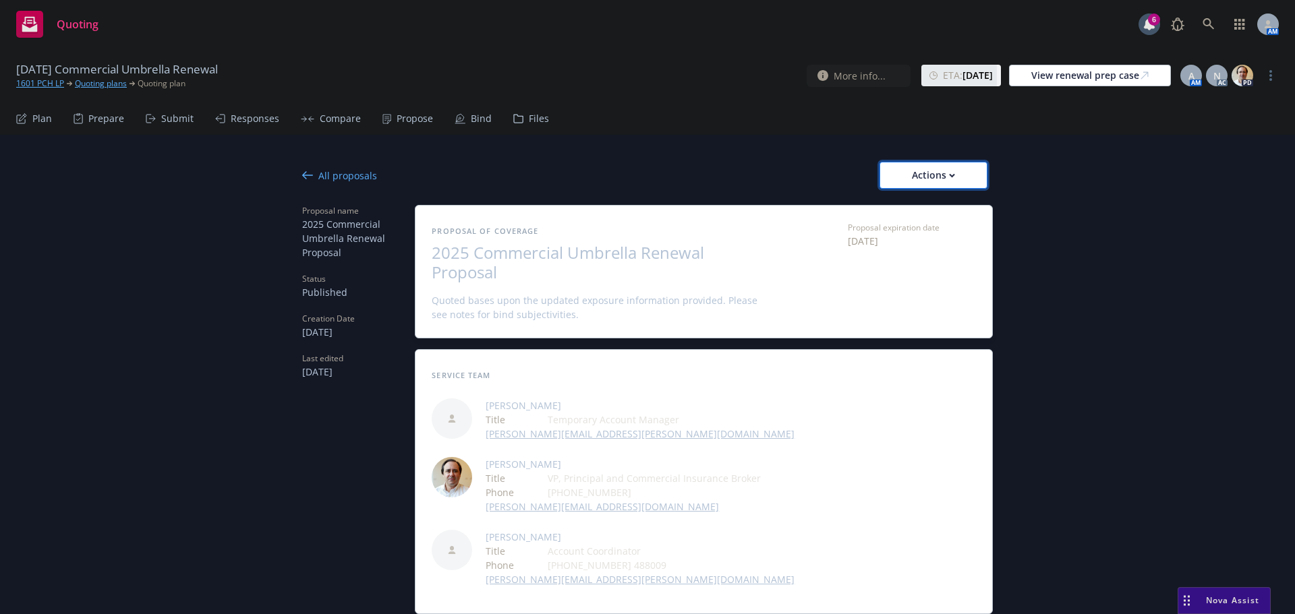
click at [929, 166] on div "Actions" at bounding box center [933, 176] width 63 height 26
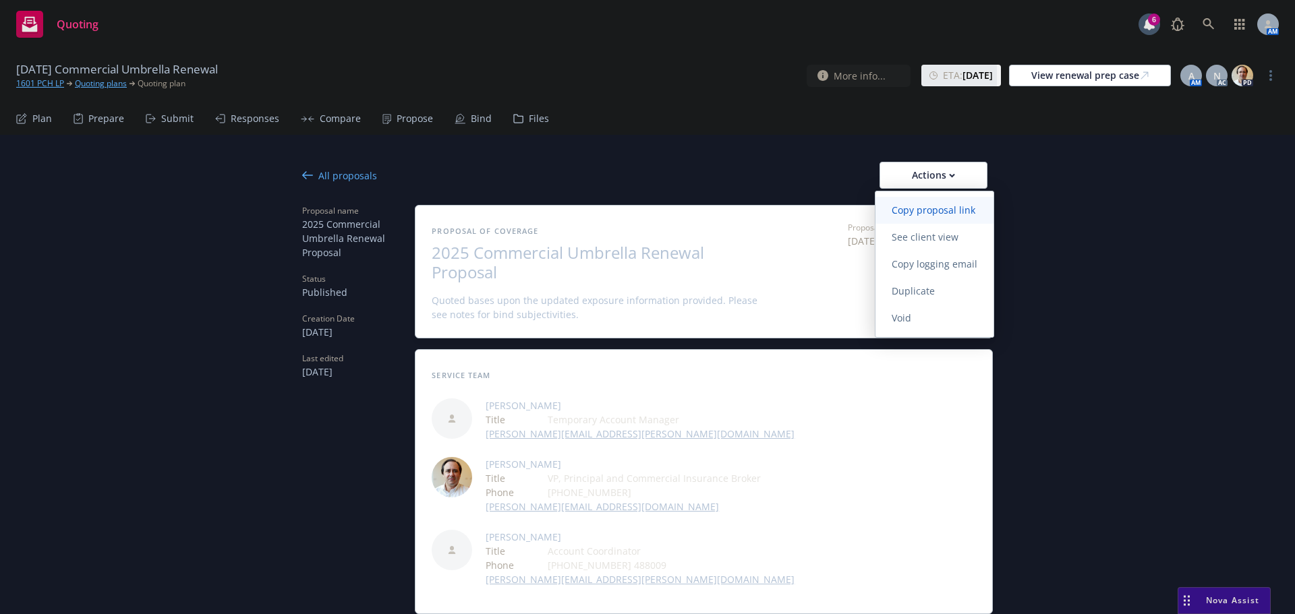
click at [918, 212] on span "Copy proposal link" at bounding box center [933, 210] width 116 height 13
type textarea "x"
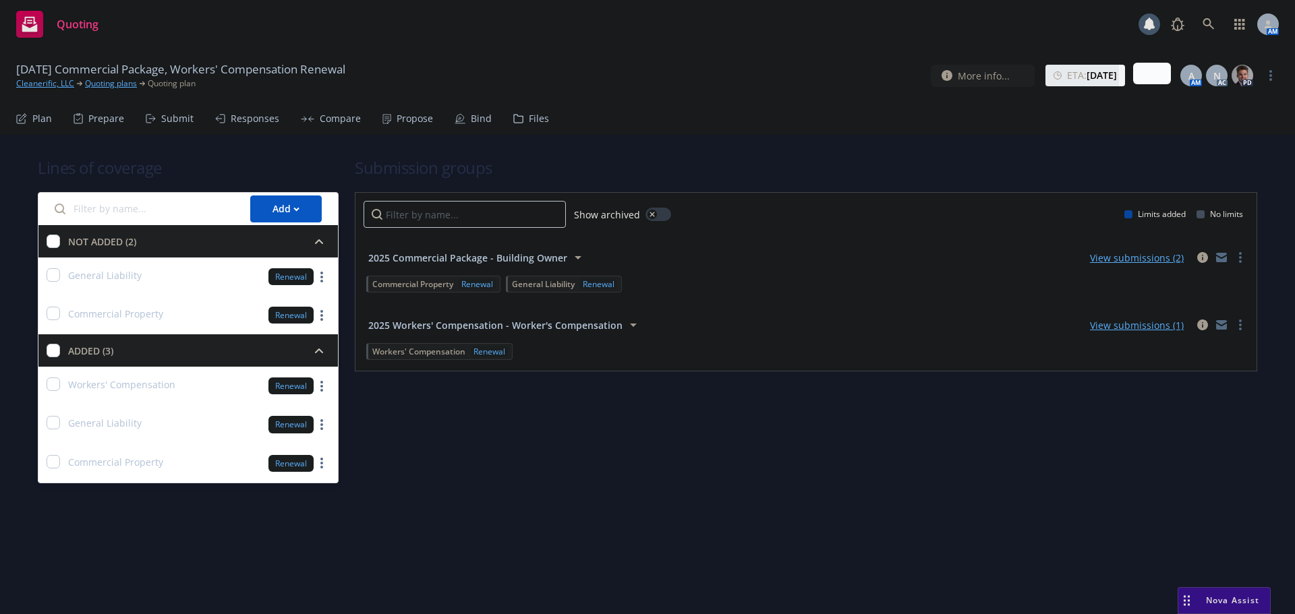
click at [411, 120] on div "Propose" at bounding box center [415, 118] width 36 height 11
